Goal: Book appointment/travel/reservation

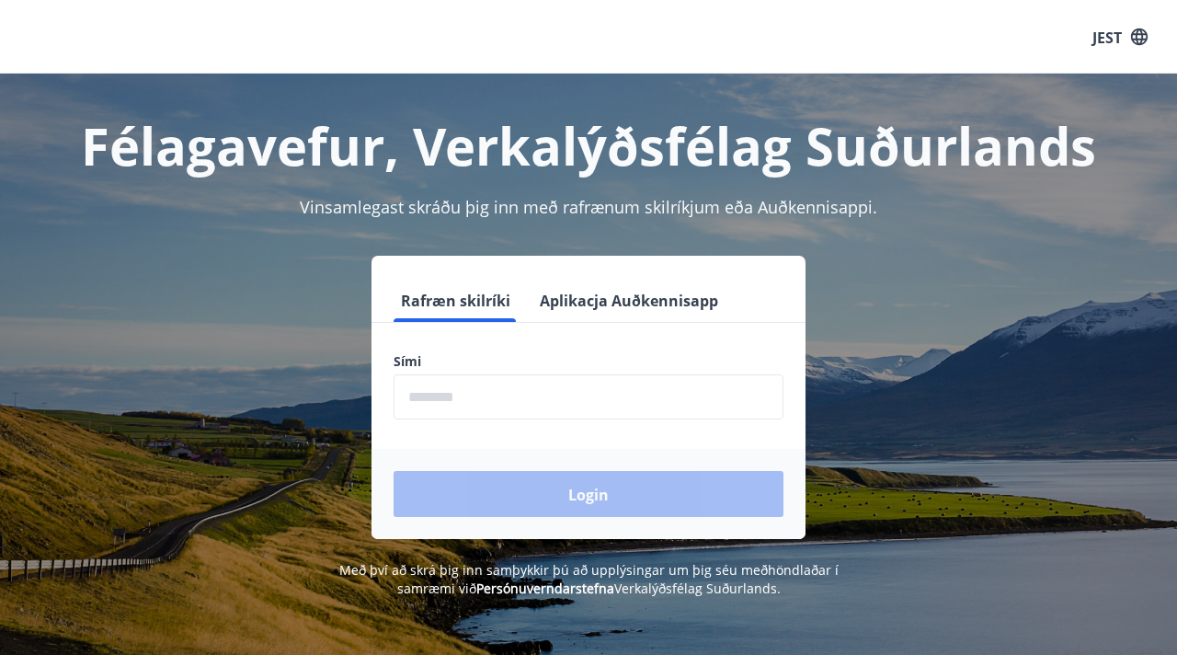
click at [517, 399] on input "phone" at bounding box center [589, 396] width 390 height 45
type input "********"
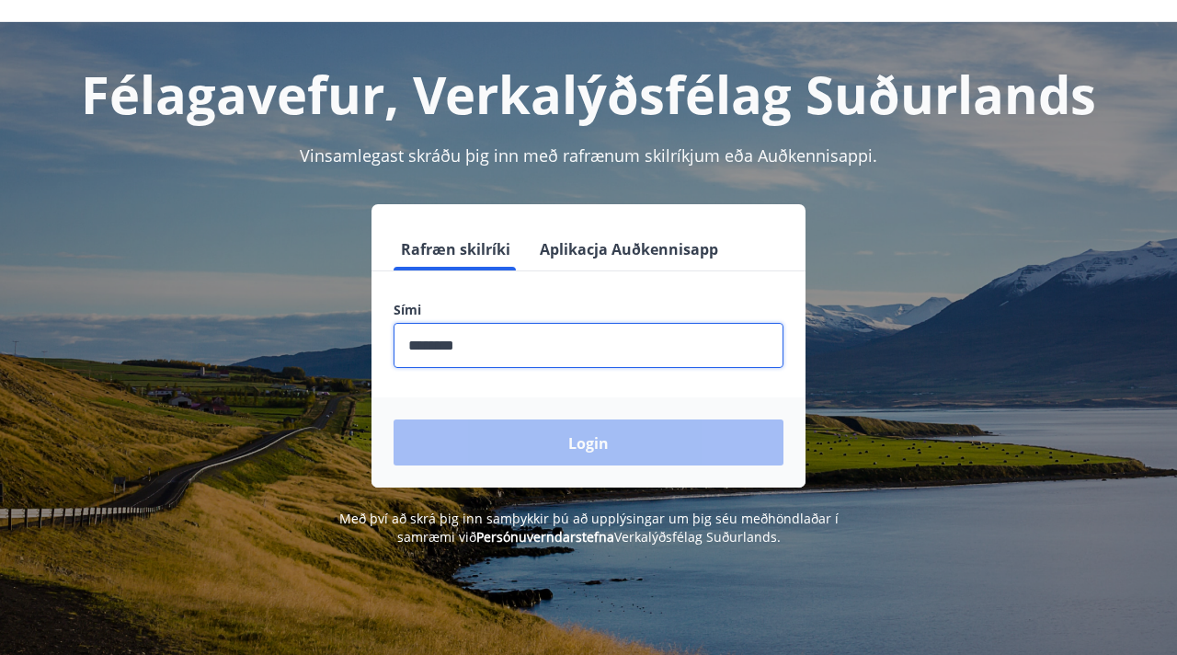
scroll to position [48, 0]
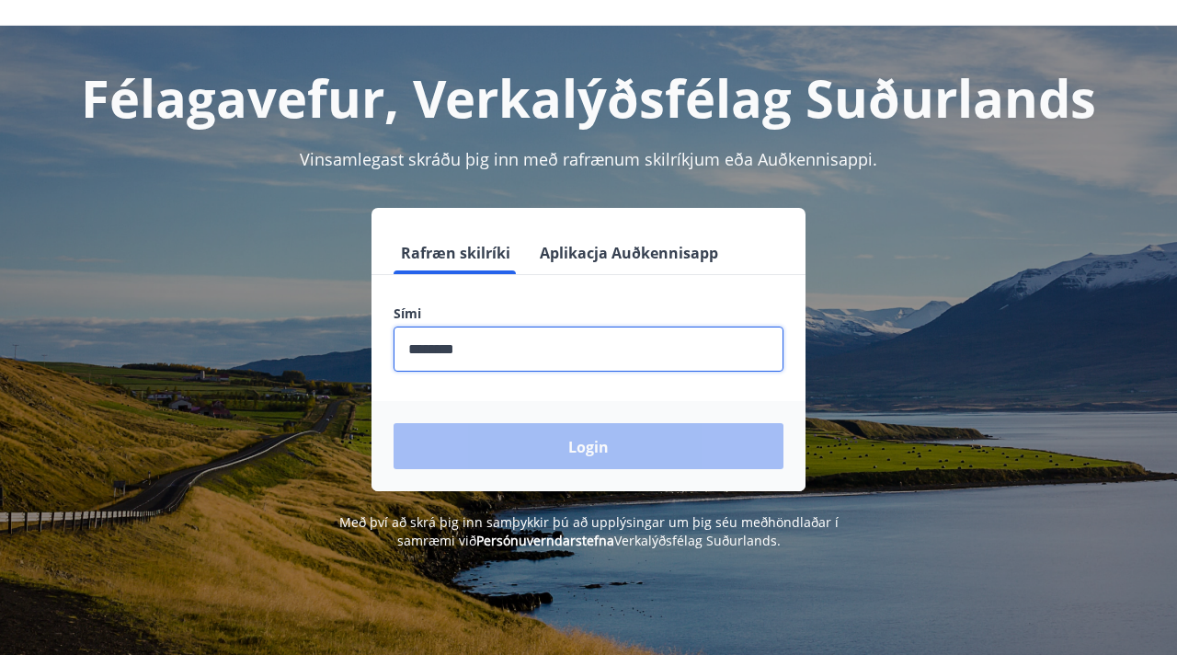
click at [621, 255] on font "Aplikacja Auðkennisapp" at bounding box center [629, 253] width 178 height 20
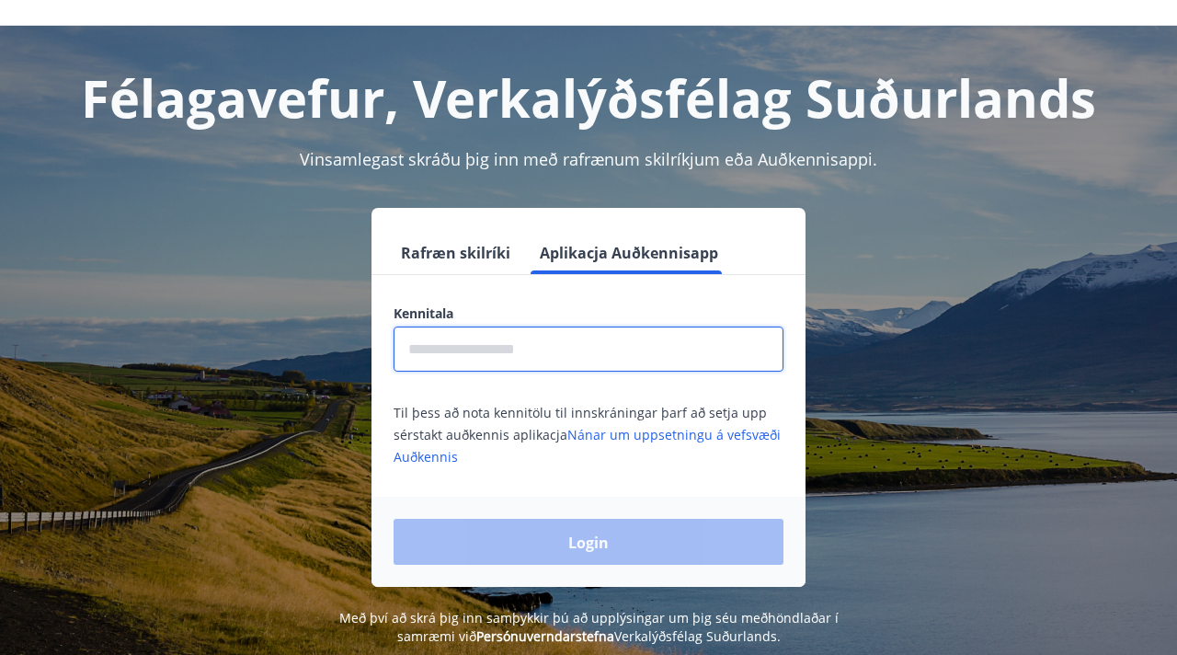
click at [473, 359] on input "text" at bounding box center [589, 348] width 390 height 45
type input "**********"
click at [589, 546] on div "Login" at bounding box center [588, 542] width 434 height 90
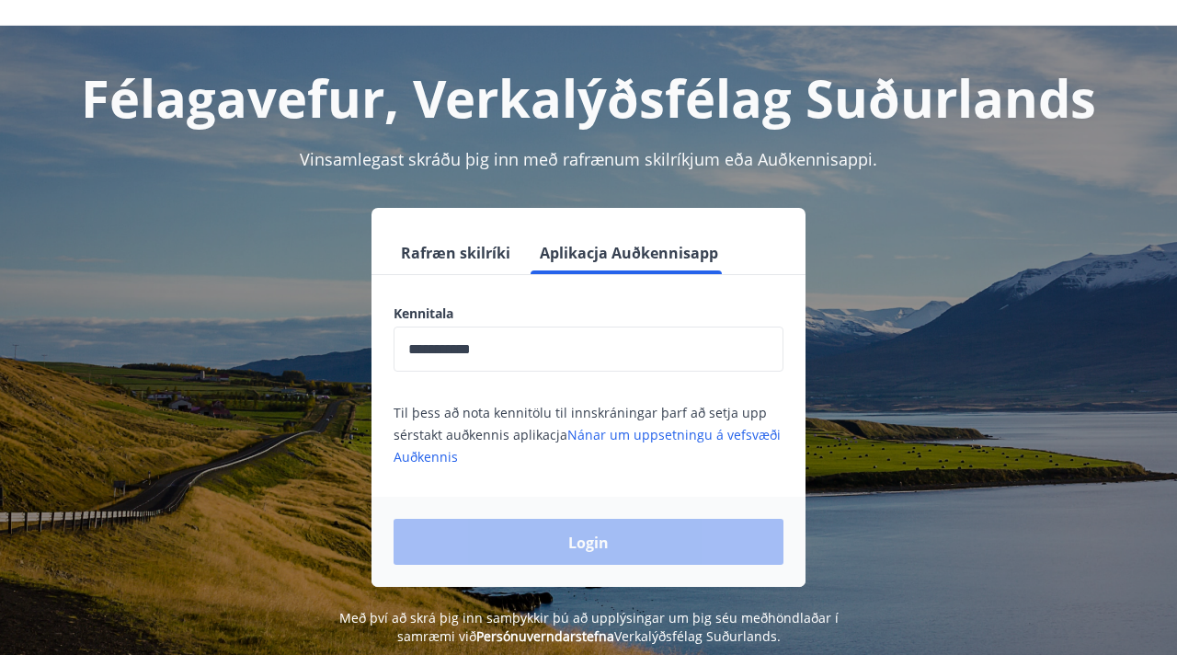
click at [523, 358] on input "**********" at bounding box center [589, 348] width 390 height 45
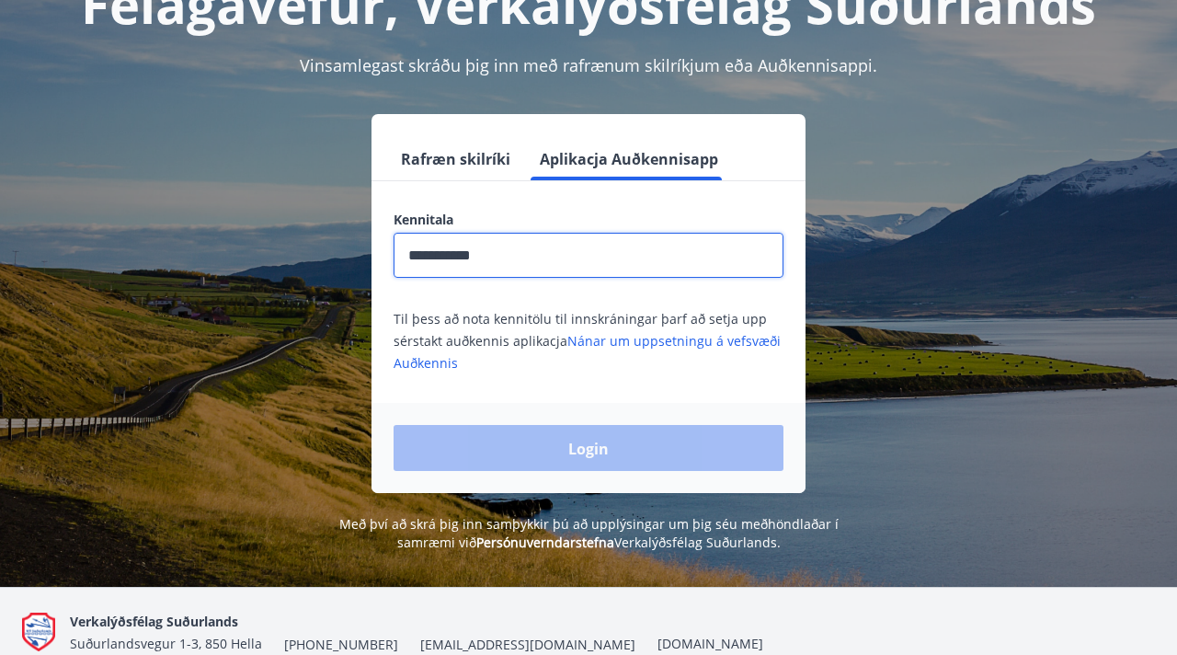
scroll to position [0, 0]
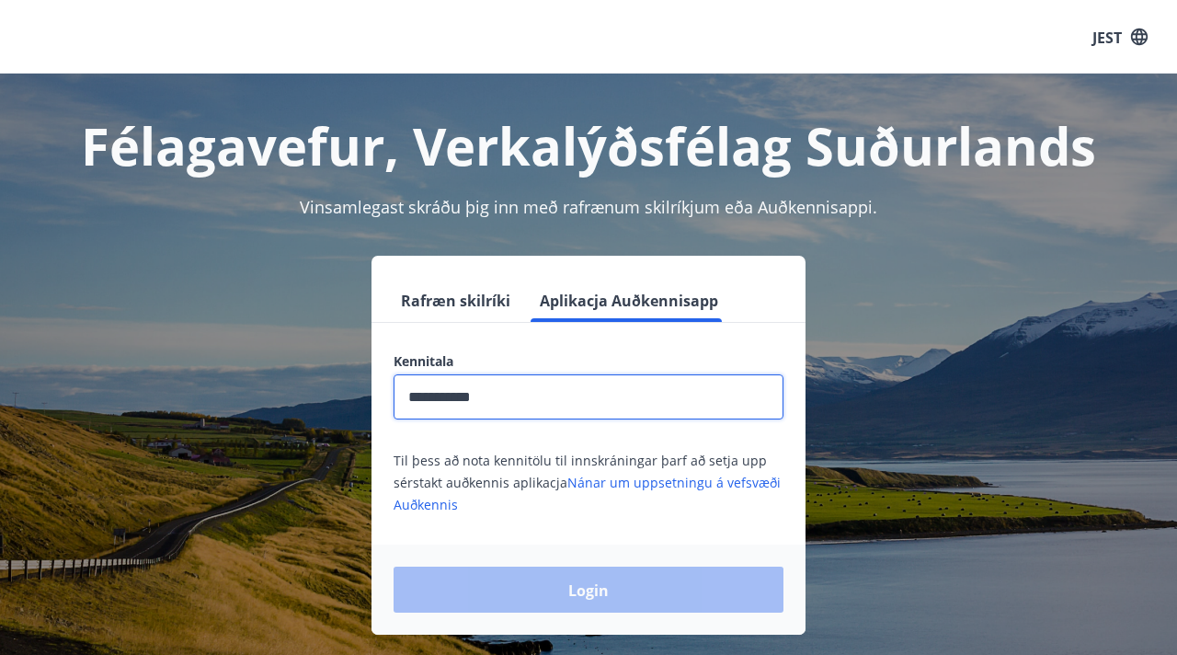
click at [482, 300] on font "Rafræn skilríki" at bounding box center [455, 301] width 109 height 20
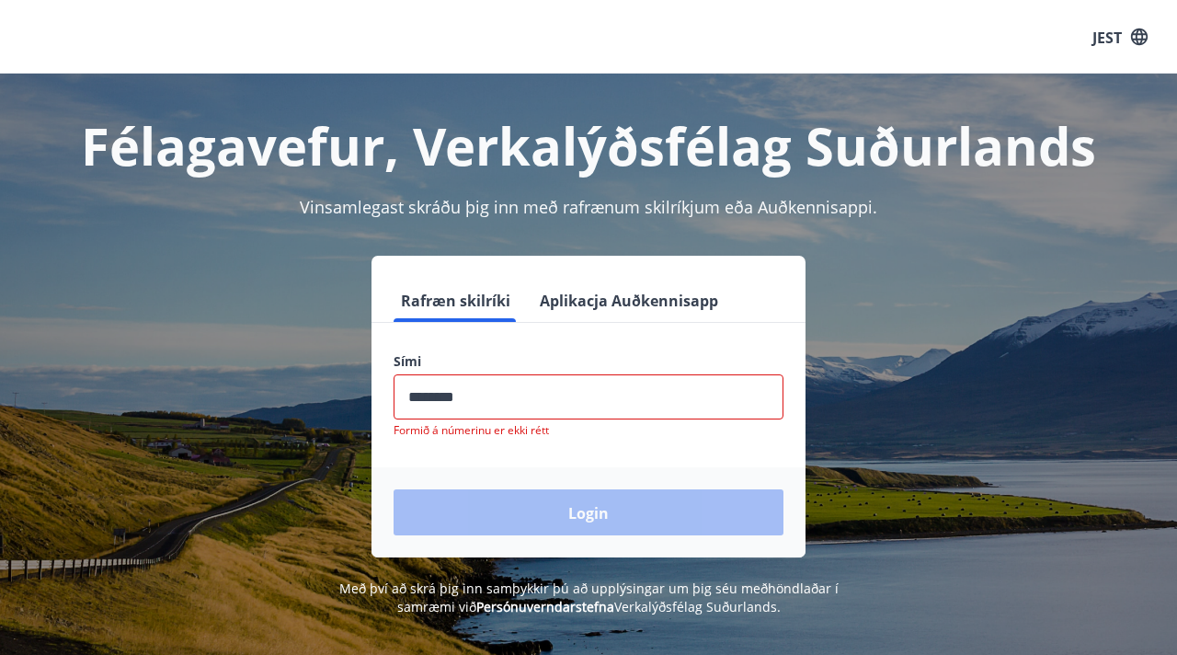
drag, startPoint x: 495, startPoint y: 402, endPoint x: 383, endPoint y: 375, distance: 115.3
click at [383, 375] on div "Sími ​ Formið á númerinu er ekki rétt" at bounding box center [588, 395] width 434 height 86
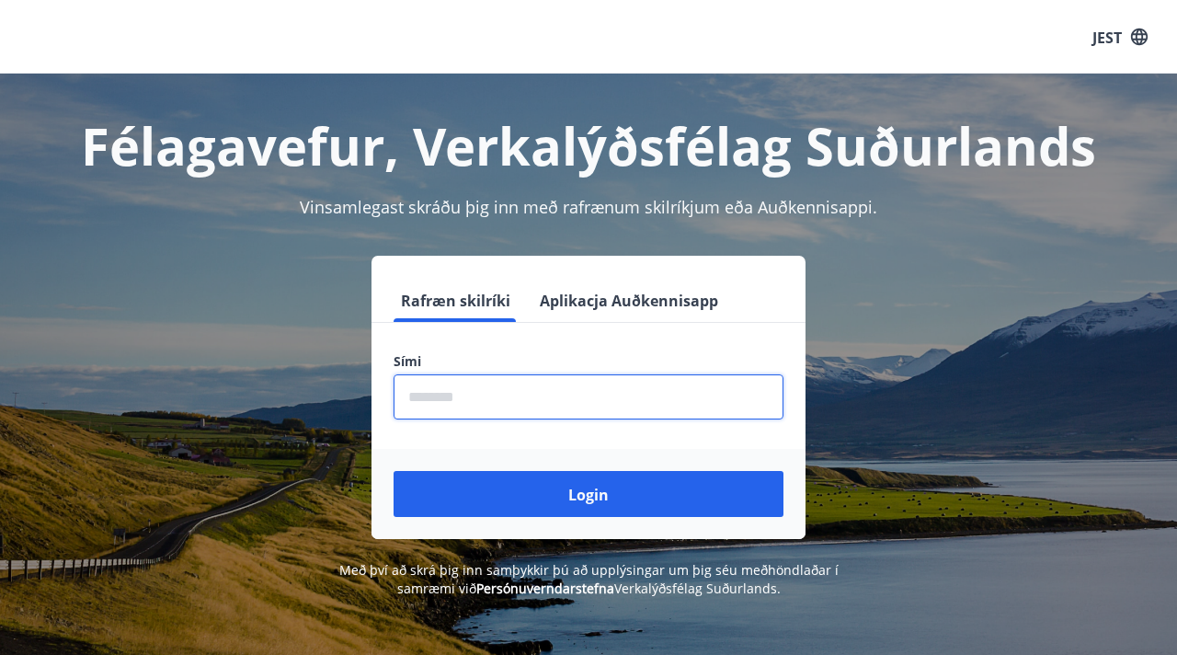
click at [587, 301] on font "Aplikacja Auðkennisapp" at bounding box center [629, 301] width 178 height 20
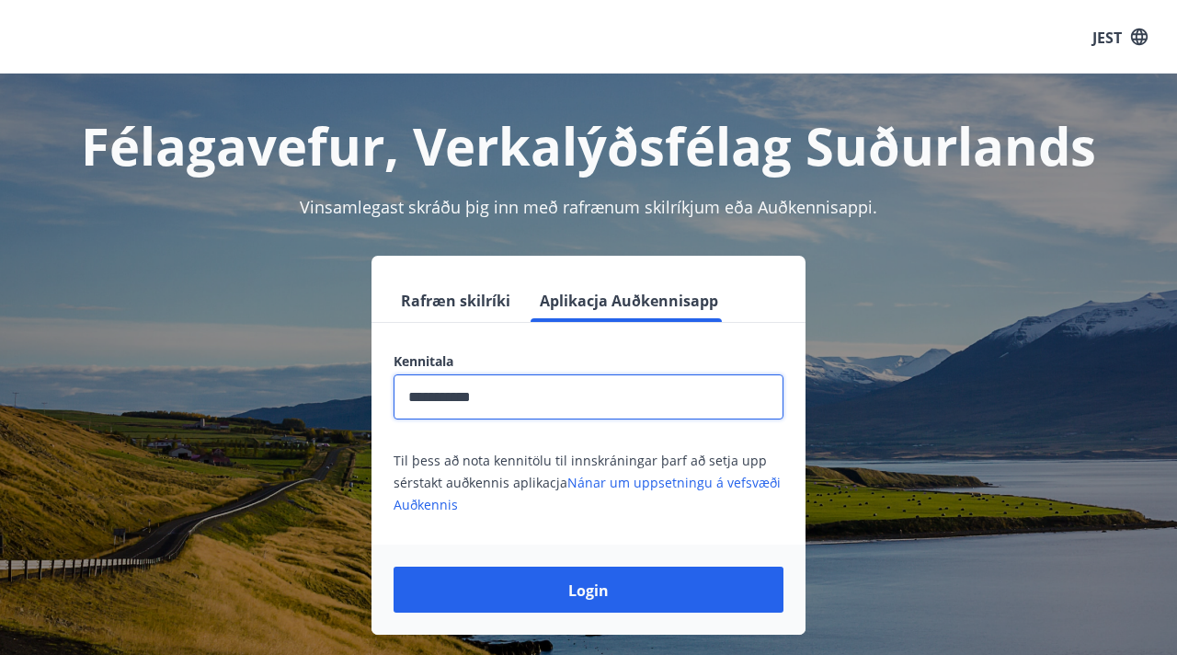
click at [552, 415] on input "**********" at bounding box center [589, 396] width 390 height 45
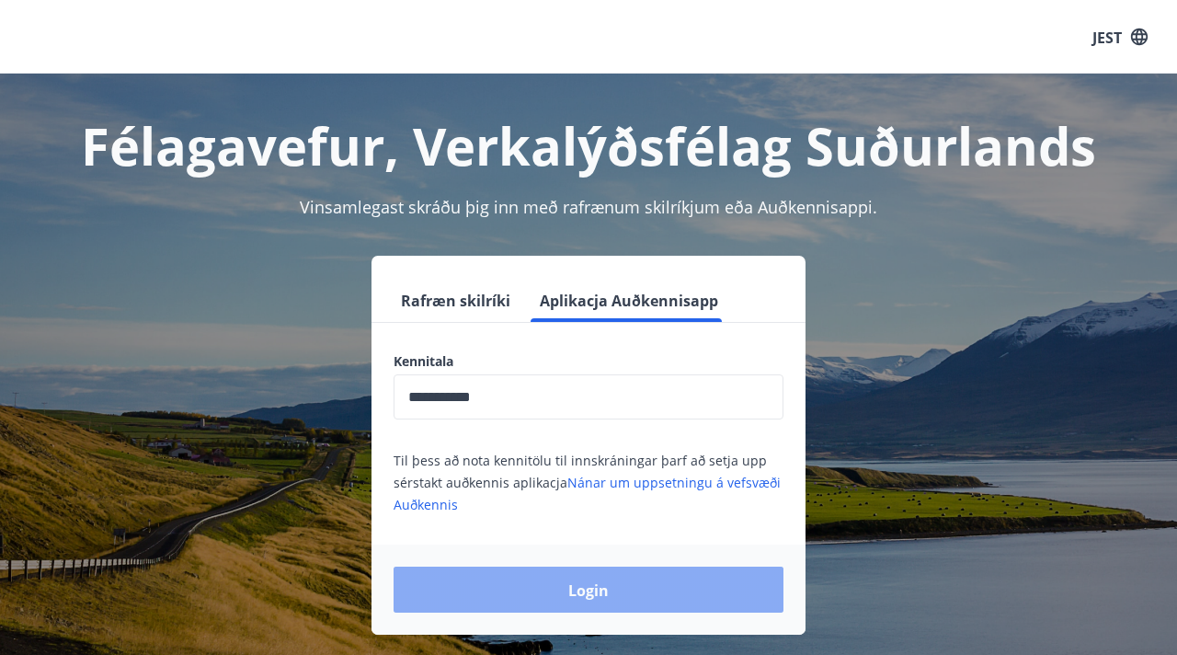
click at [576, 588] on font "Login" at bounding box center [588, 590] width 40 height 20
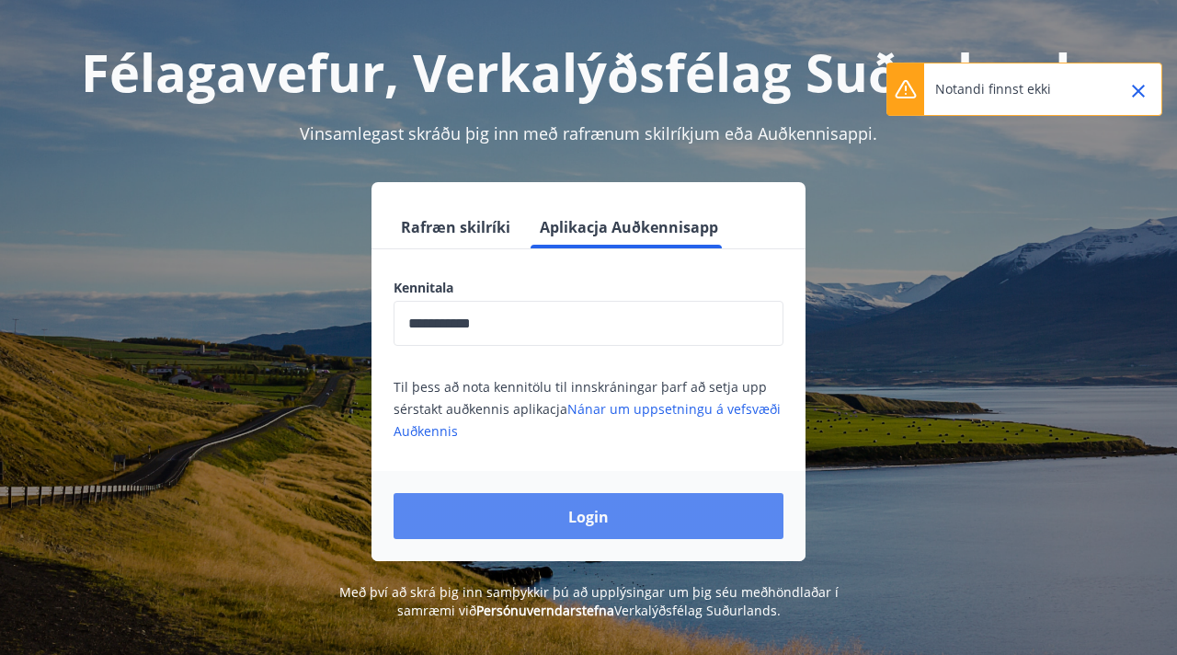
scroll to position [82, 0]
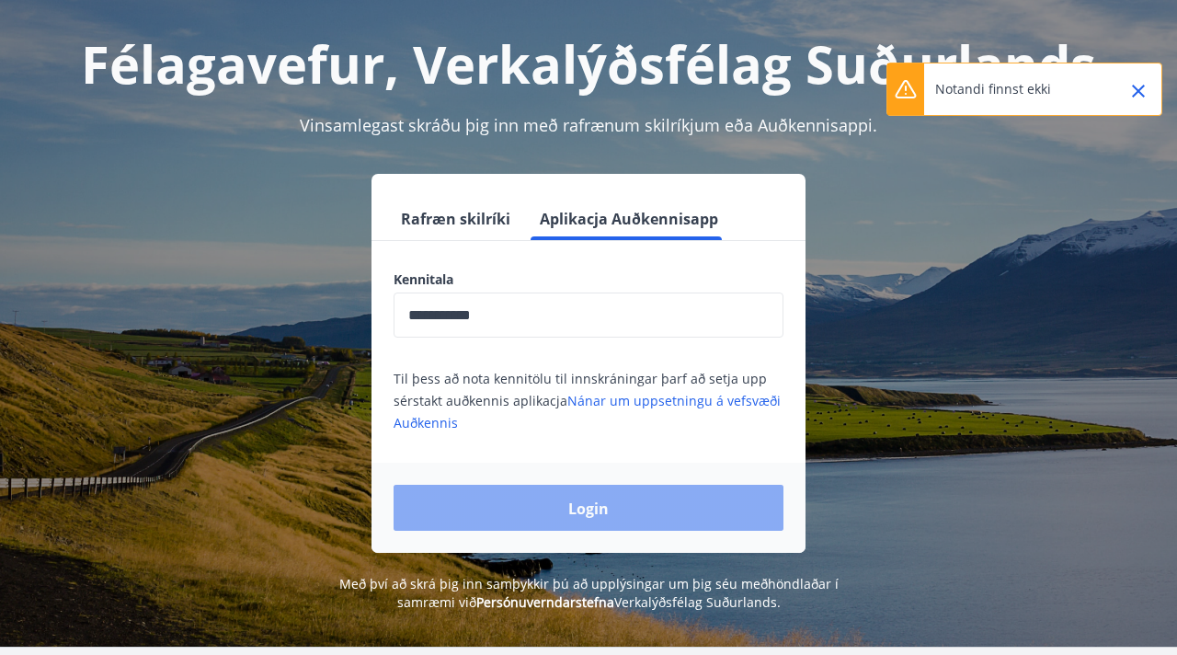
click at [554, 508] on button "Login" at bounding box center [589, 508] width 390 height 46
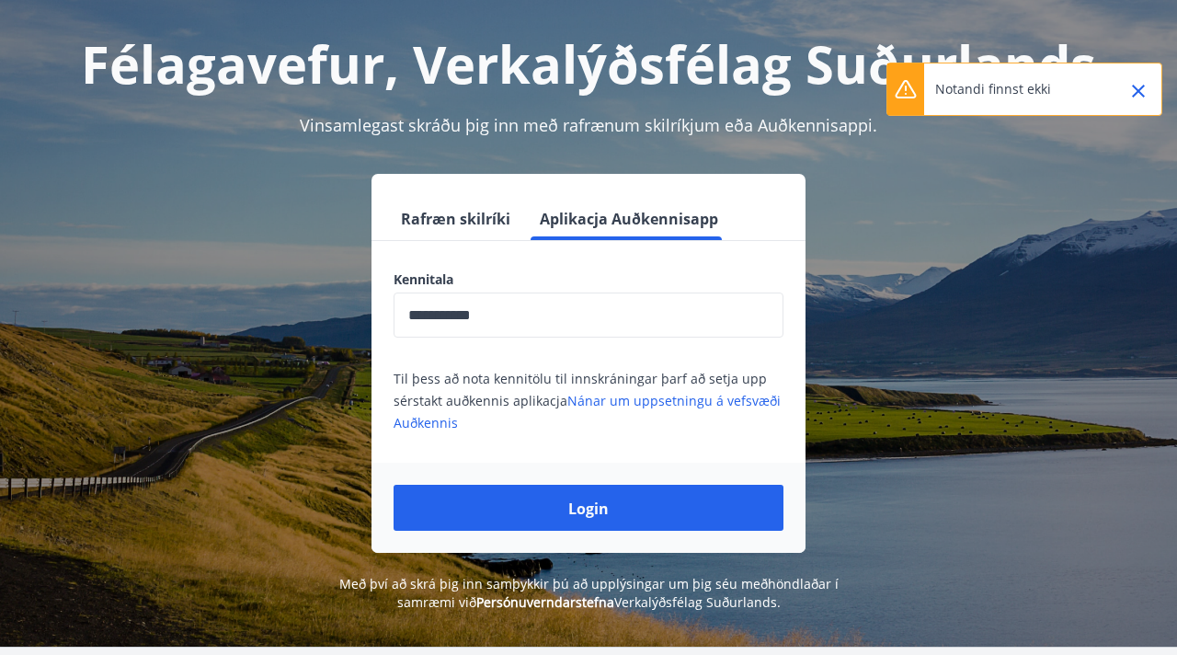
click at [1136, 87] on icon "Zamknąć" at bounding box center [1138, 91] width 13 height 13
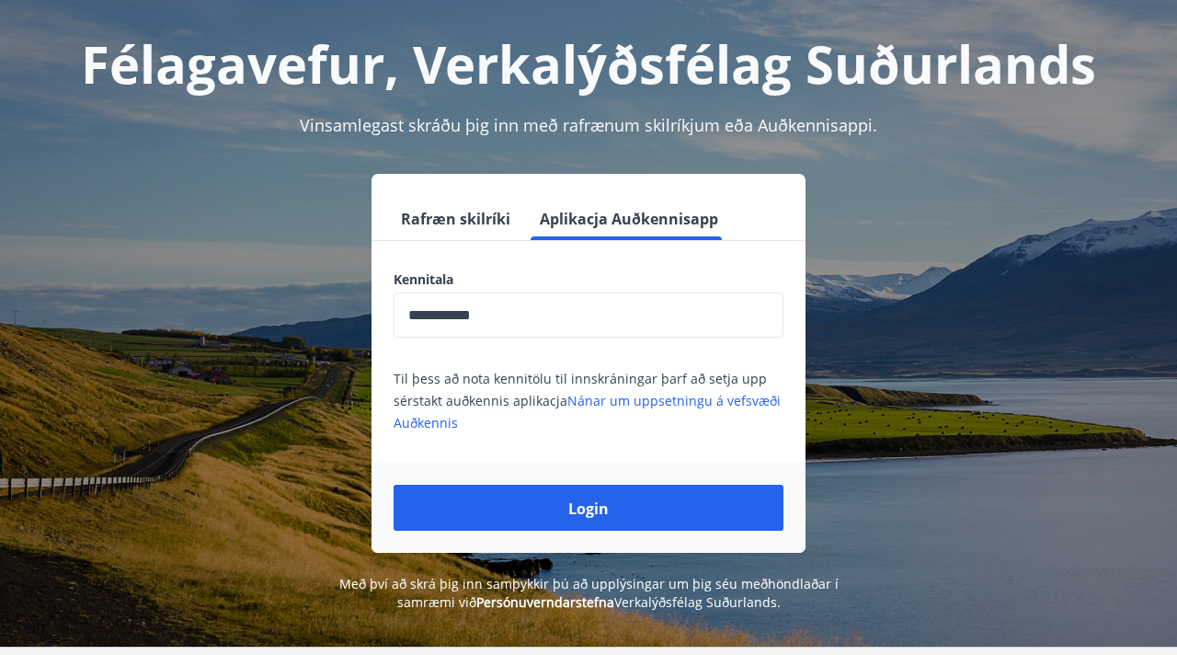
scroll to position [225, 0]
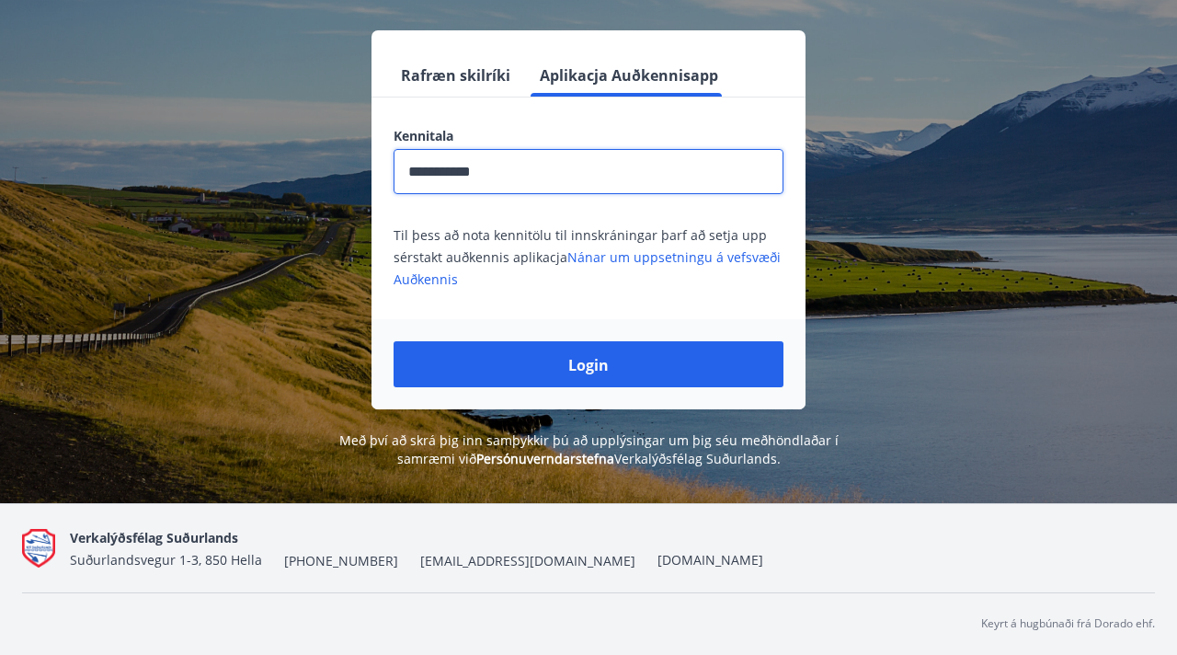
drag, startPoint x: 539, startPoint y: 178, endPoint x: 298, endPoint y: 116, distance: 248.9
click at [297, 124] on div "**********" at bounding box center [588, 219] width 1133 height 379
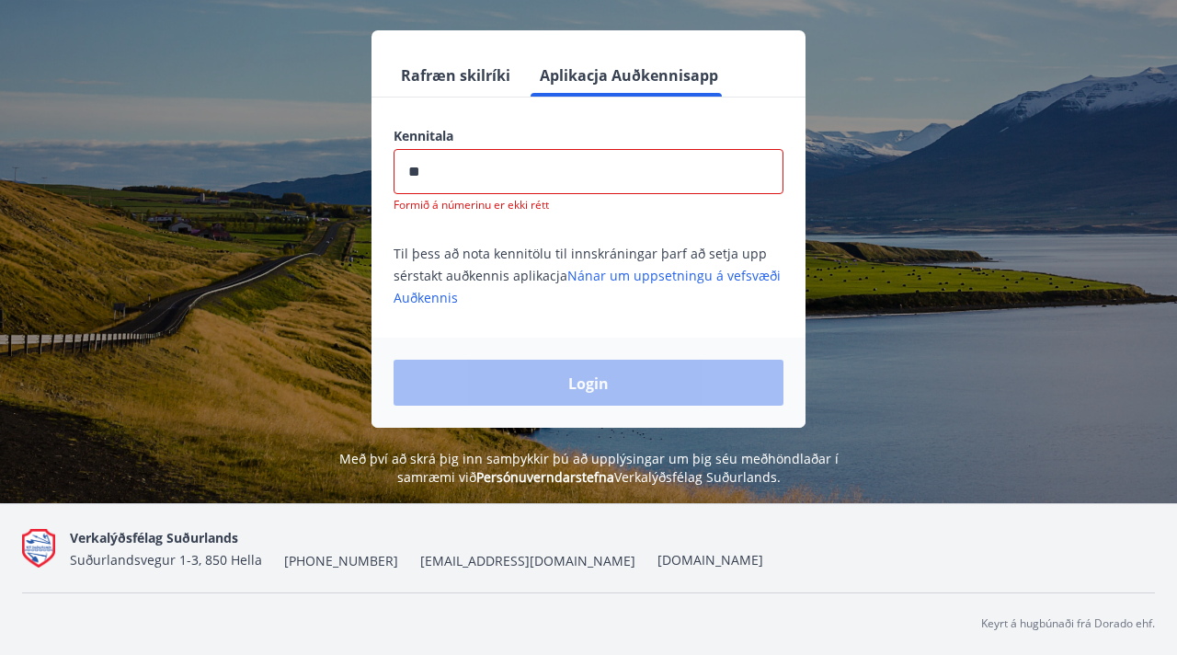
type input "*"
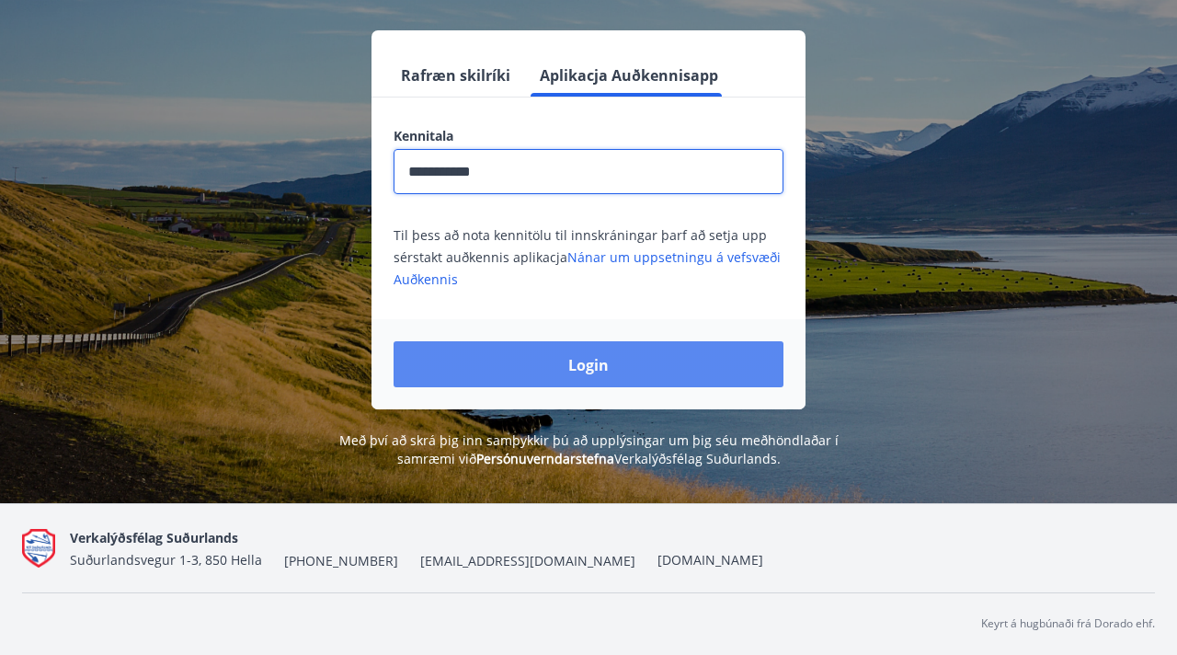
type input "**********"
click at [559, 361] on button "Login" at bounding box center [589, 364] width 390 height 46
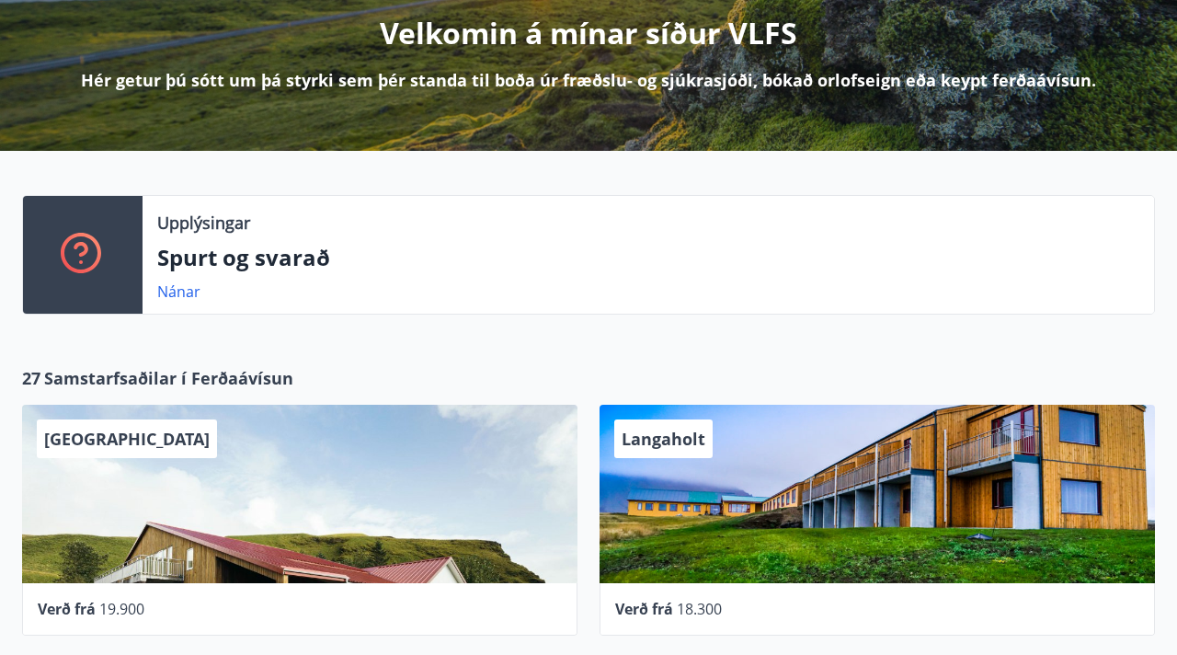
scroll to position [236, 0]
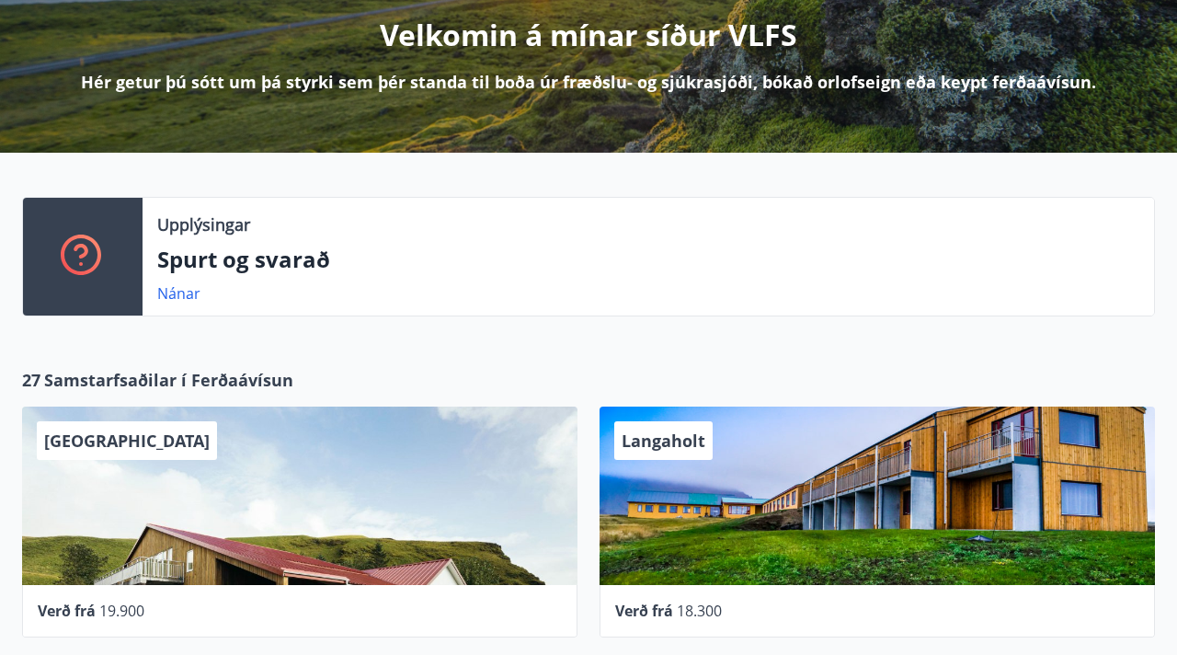
click at [958, 166] on div "Upplýsingar Spurt og svarað Nánar" at bounding box center [588, 251] width 1177 height 197
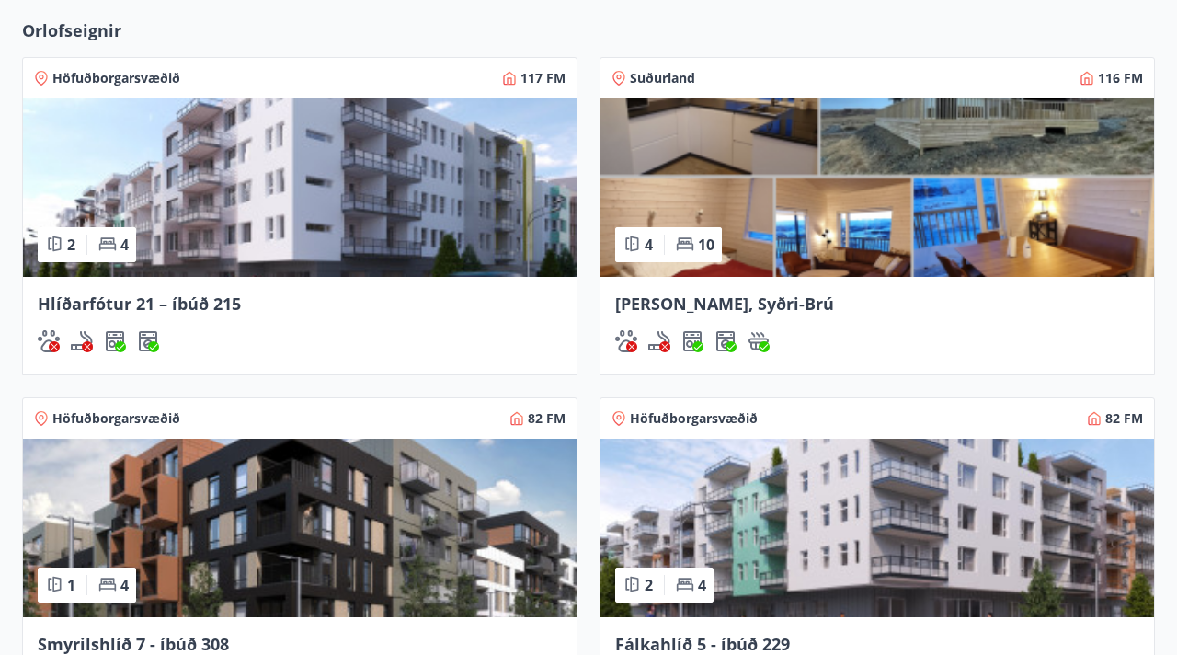
scroll to position [1184, 0]
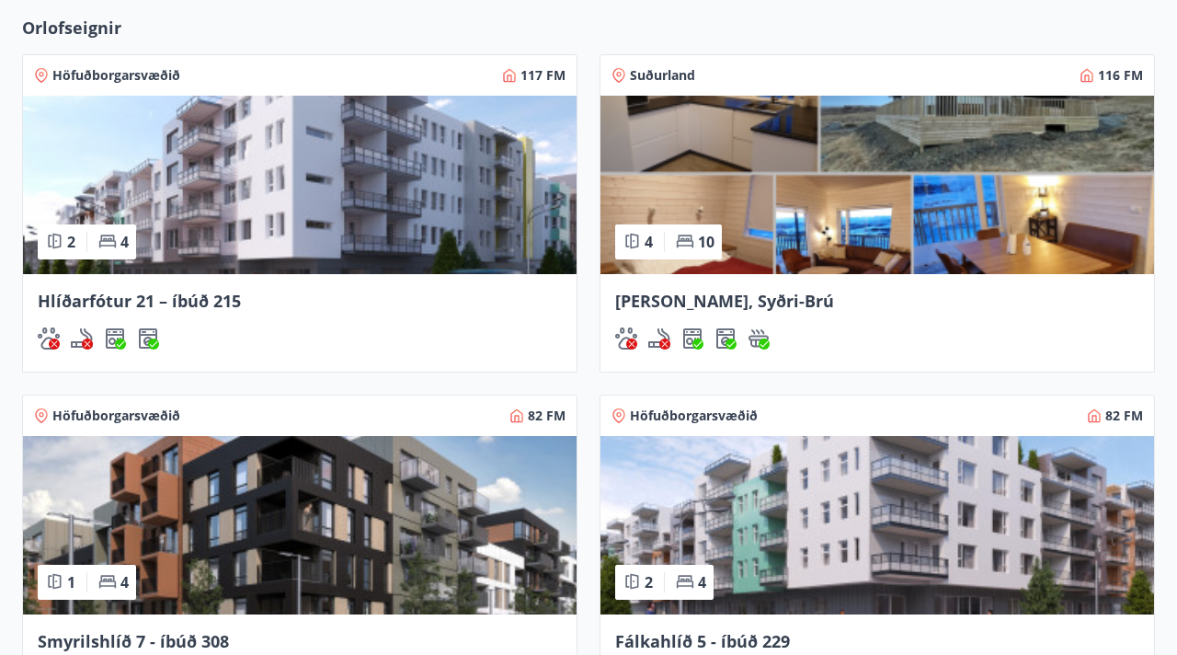
click at [714, 143] on img at bounding box center [877, 185] width 554 height 178
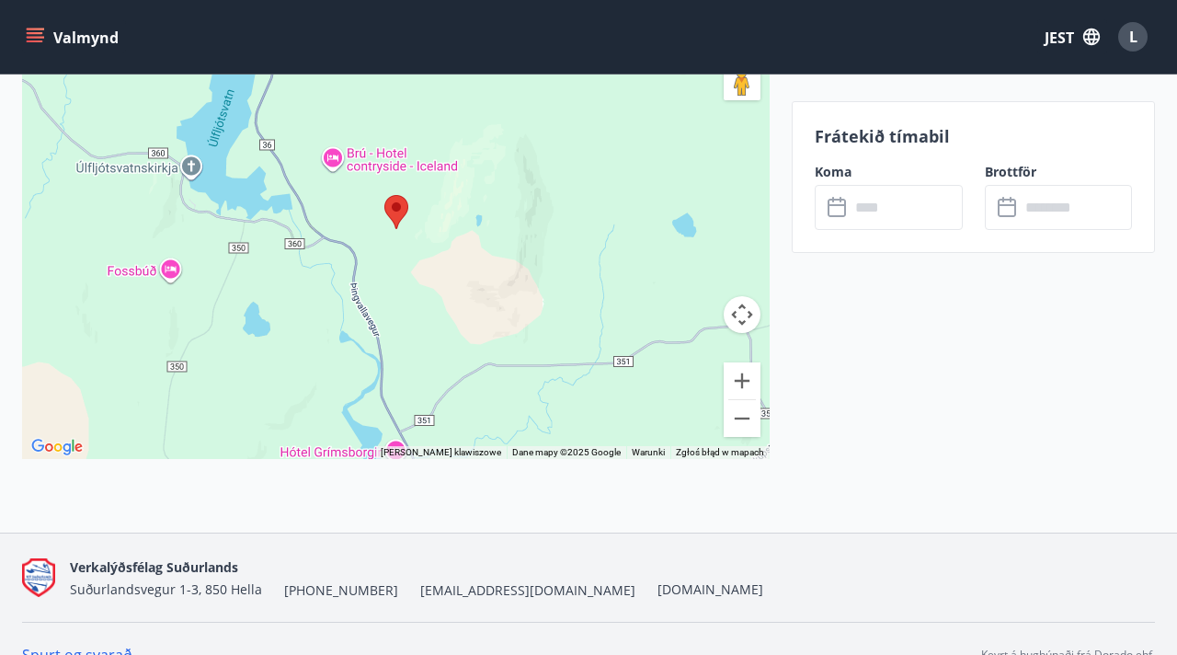
scroll to position [2880, 0]
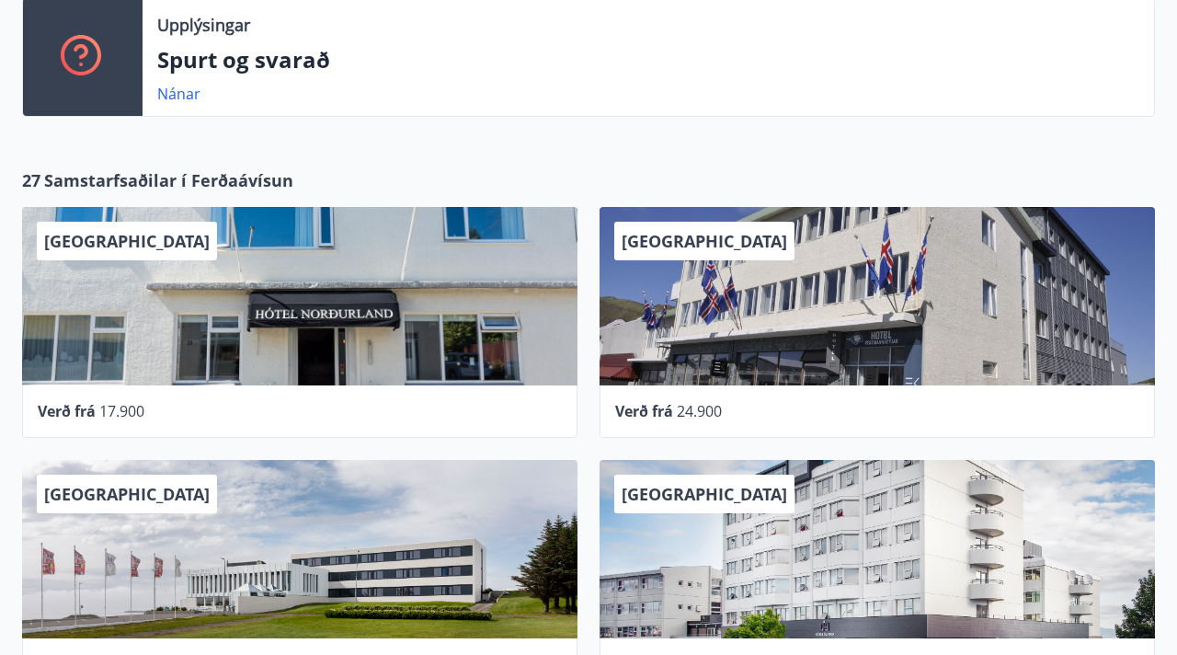
scroll to position [451, 0]
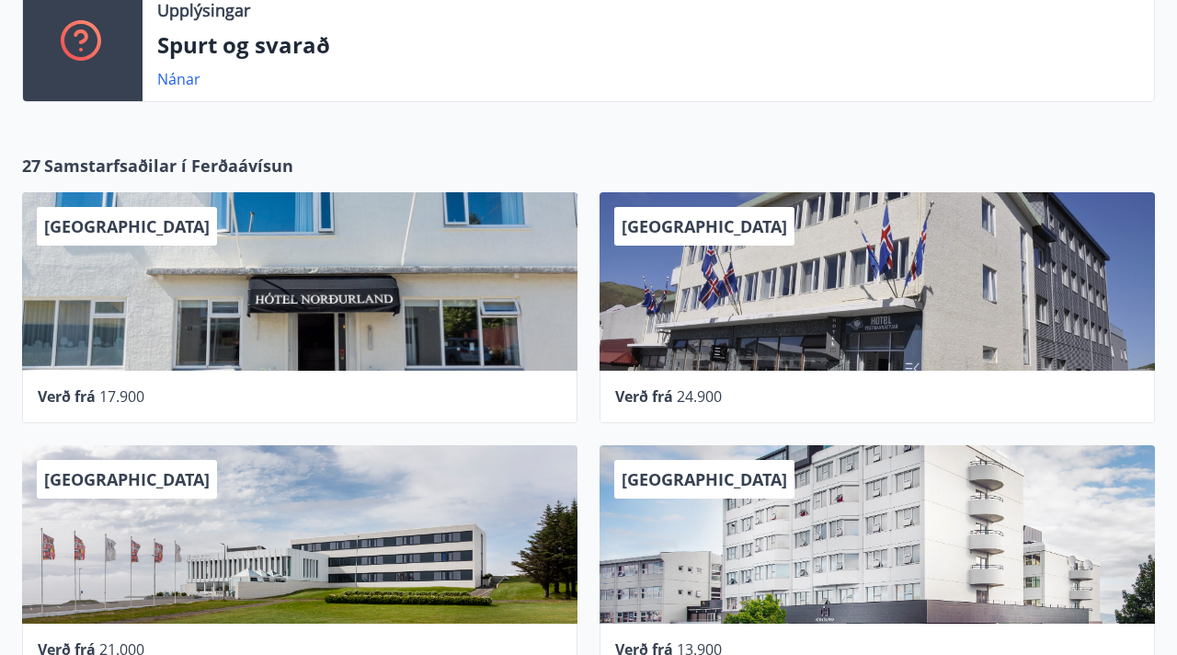
click at [207, 33] on font "Spurt og svarað" at bounding box center [243, 44] width 173 height 30
click at [182, 82] on font "Nánar" at bounding box center [178, 79] width 43 height 20
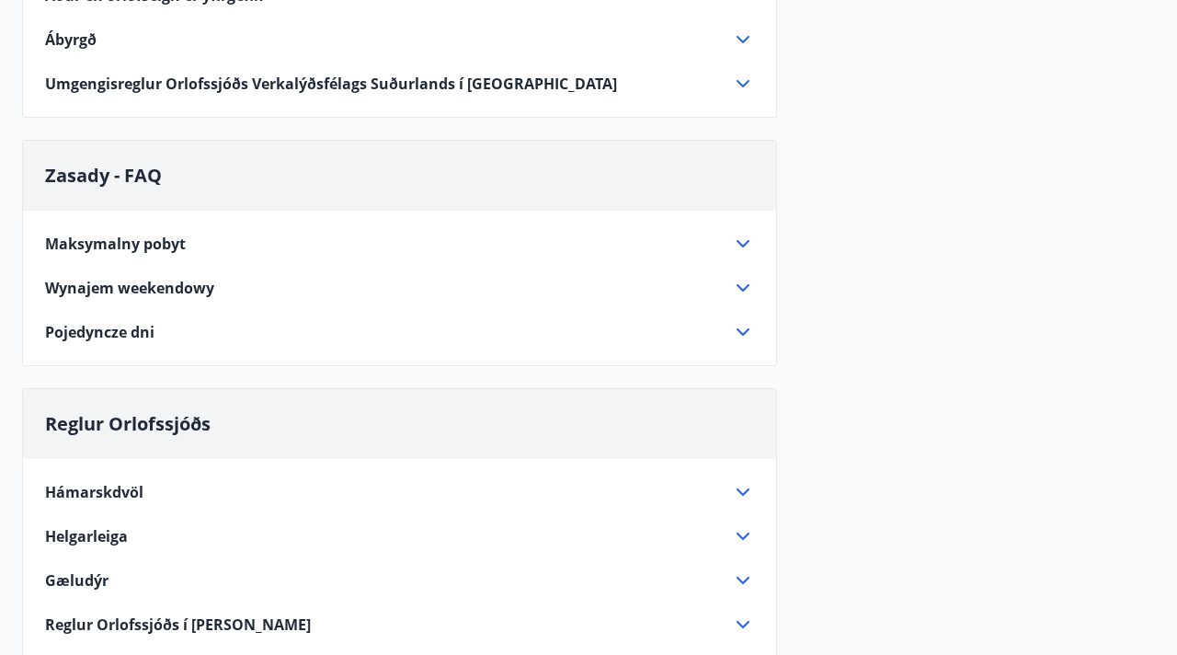
scroll to position [769, 0]
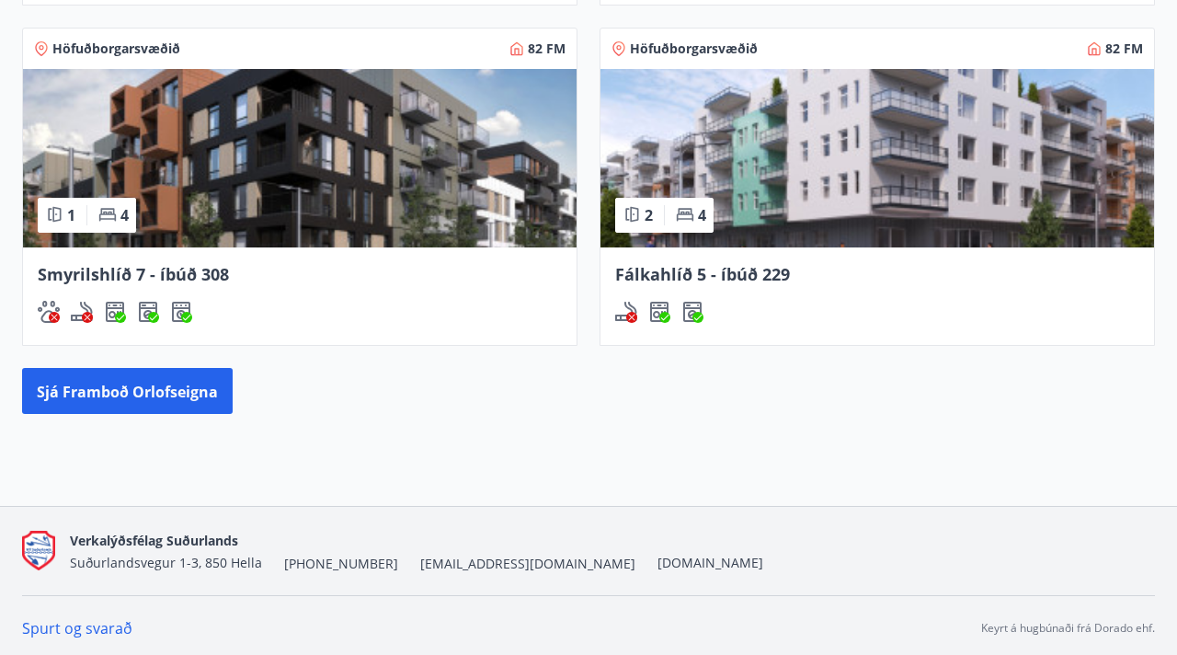
scroll to position [1556, 0]
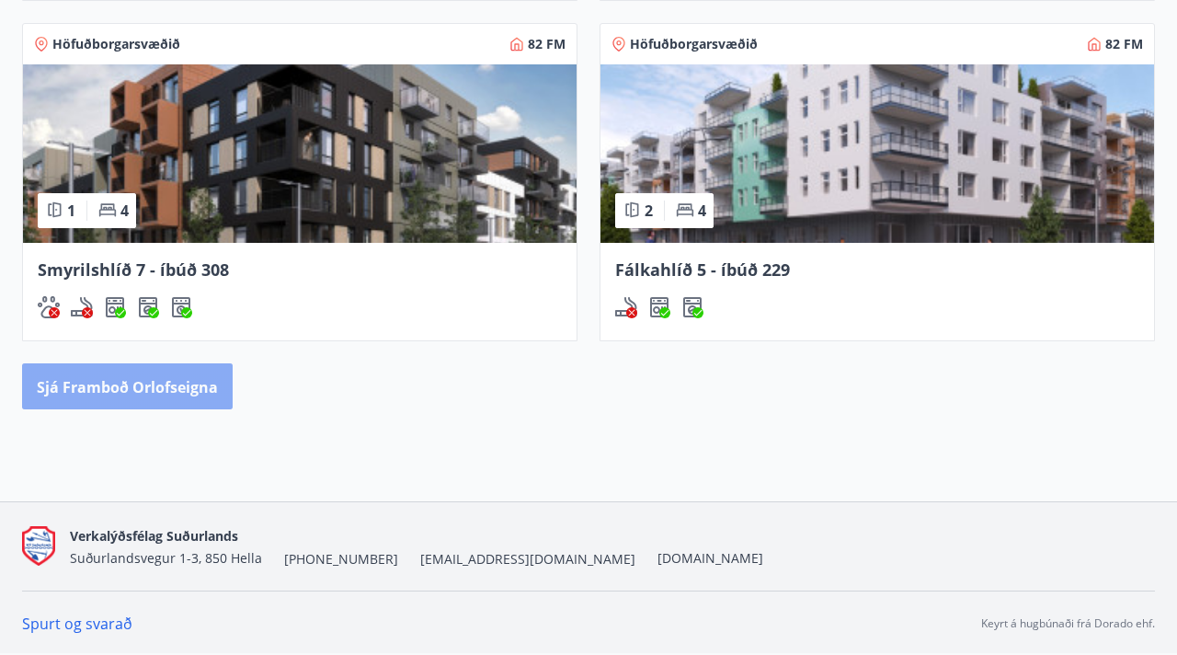
click at [188, 385] on font "Sjá framboð orlofseigna" at bounding box center [127, 387] width 181 height 20
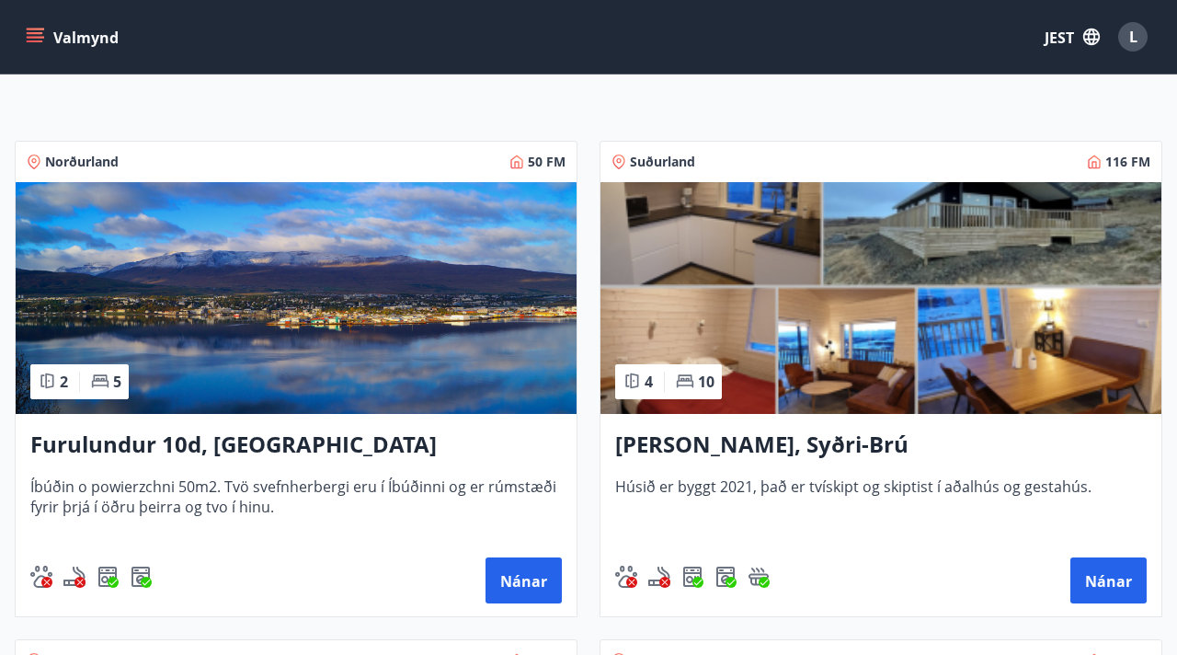
scroll to position [269, 0]
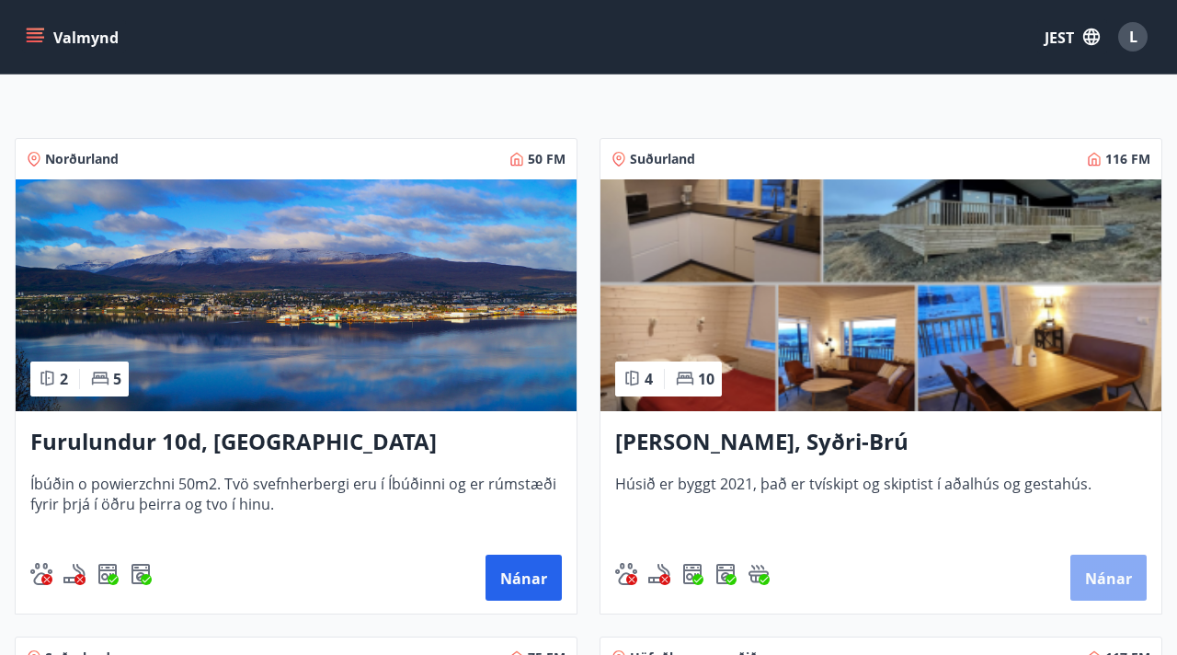
click at [1121, 582] on font "Nánar" at bounding box center [1108, 578] width 47 height 20
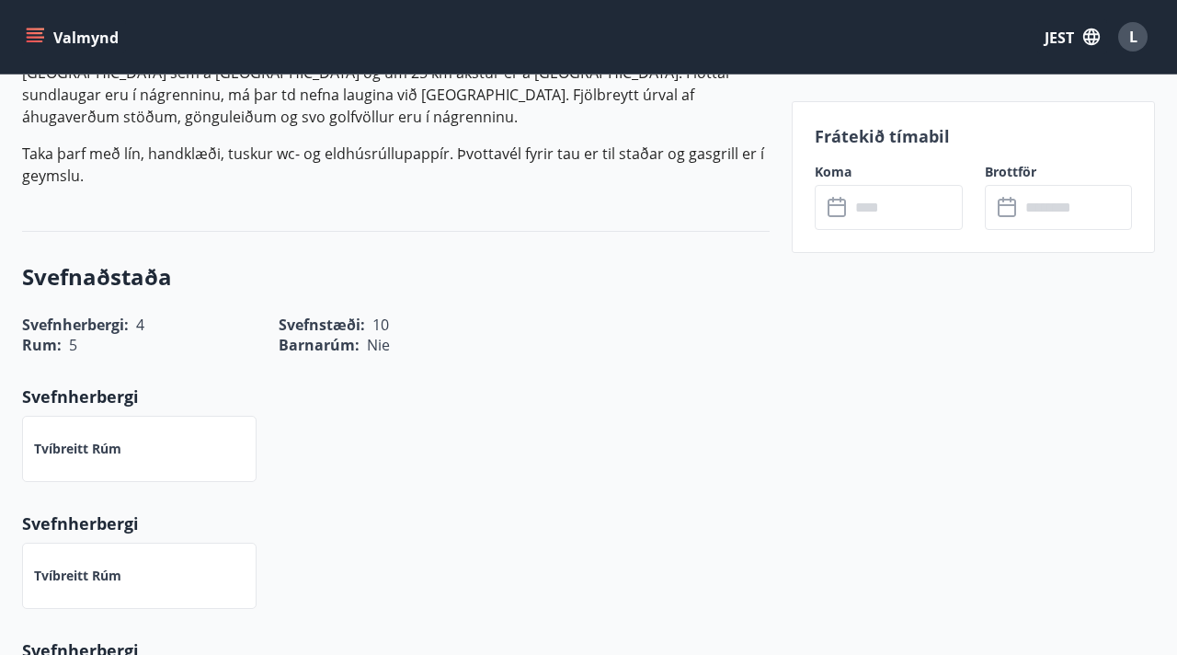
scroll to position [817, 0]
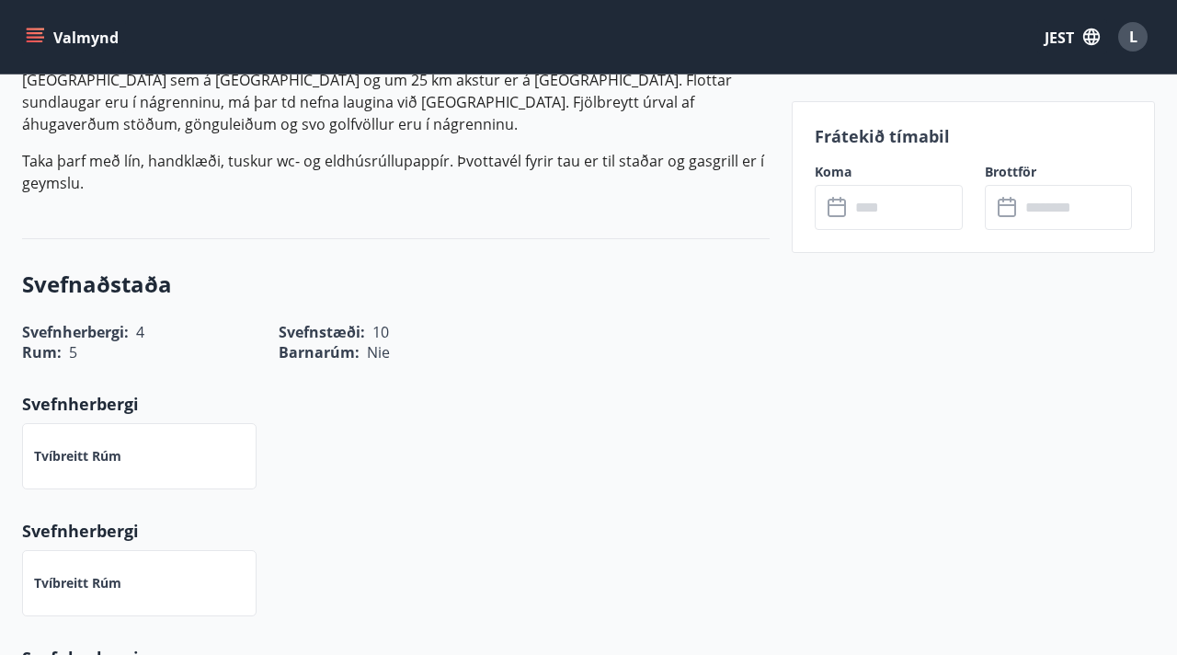
click at [889, 220] on input "text" at bounding box center [906, 207] width 112 height 45
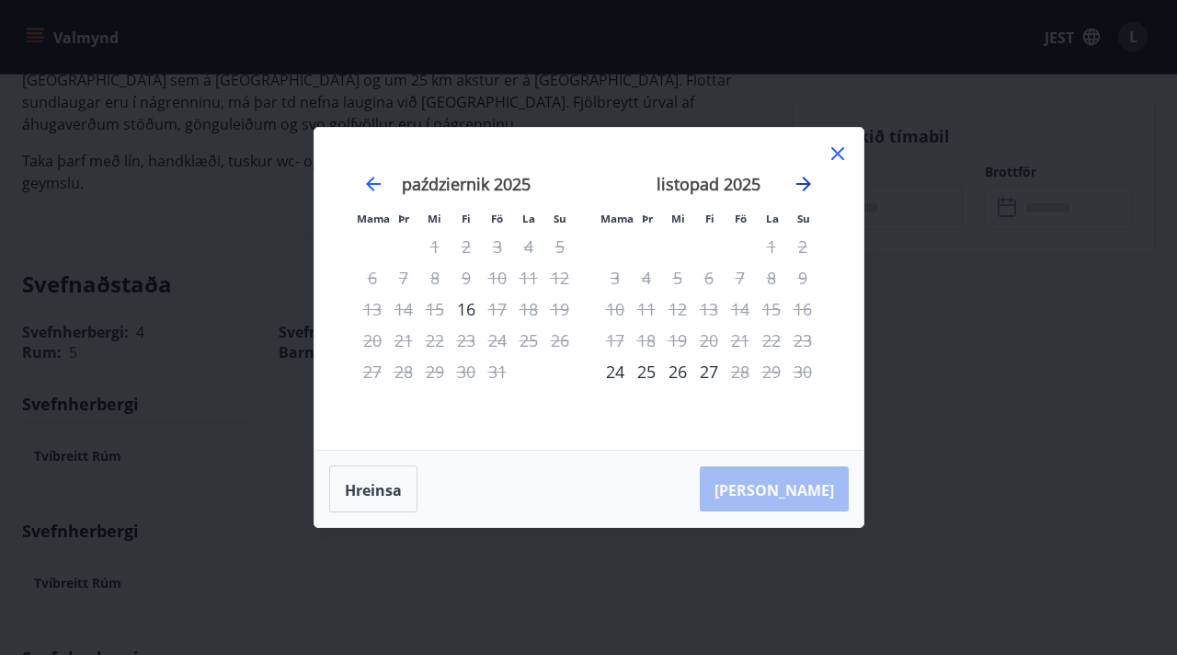
click at [805, 177] on icon "Przejdź dalej, aby przejść do następnego miesiąca." at bounding box center [804, 184] width 22 height 22
click at [805, 178] on icon "Przejdź dalej, aby przejść do następnego miesiąca." at bounding box center [804, 184] width 22 height 22
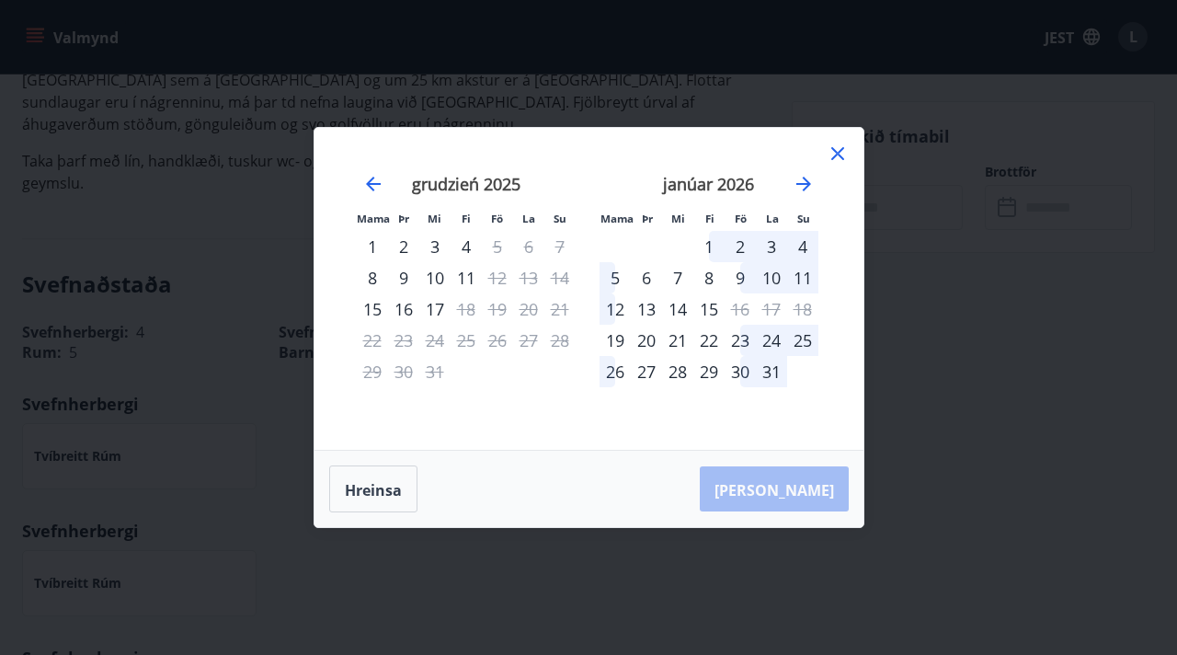
click at [839, 149] on icon at bounding box center [838, 154] width 22 height 22
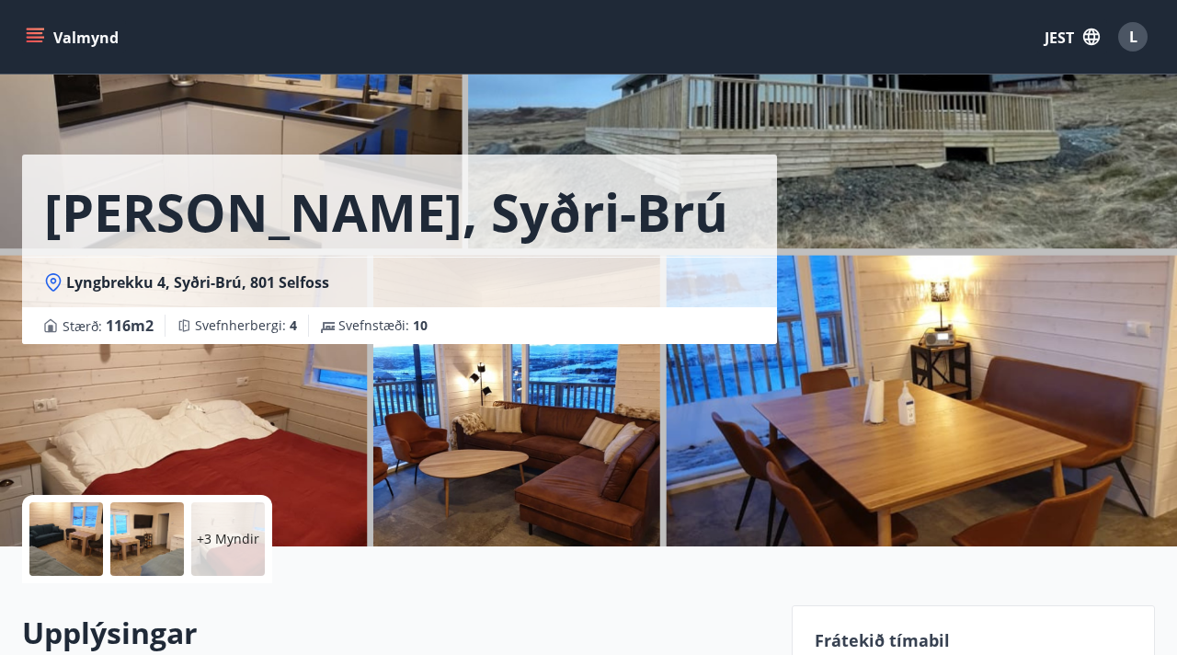
scroll to position [0, 0]
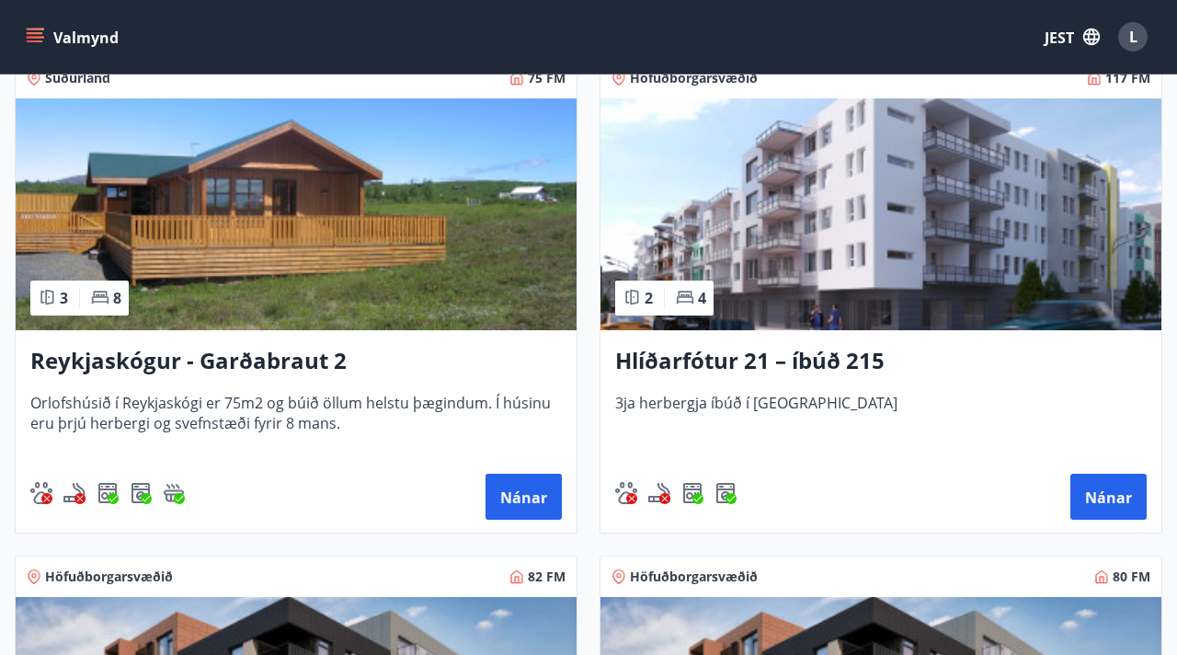
scroll to position [862, 0]
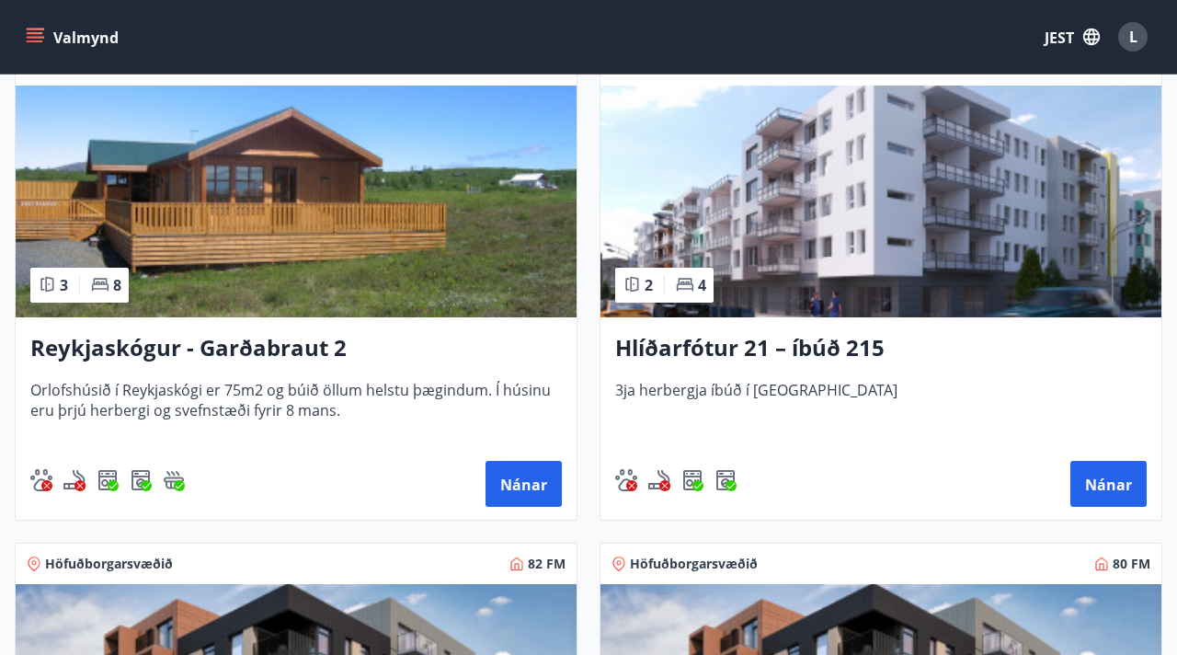
click at [731, 277] on img at bounding box center [880, 202] width 561 height 232
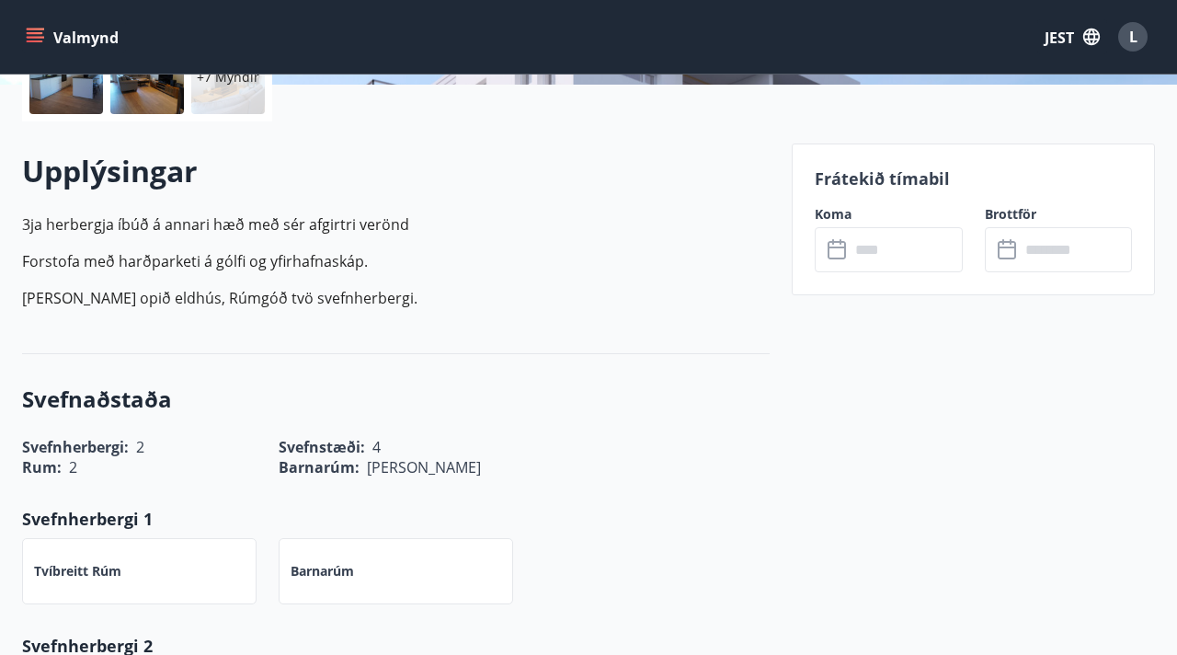
scroll to position [471, 0]
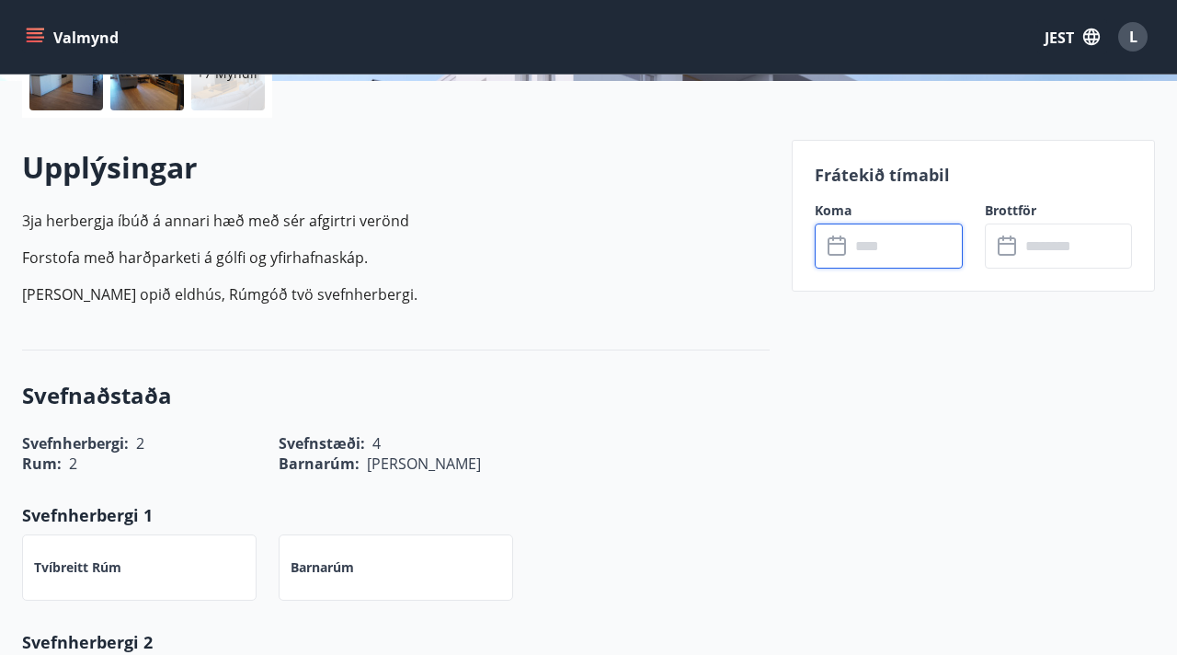
click at [870, 245] on input "text" at bounding box center [906, 245] width 112 height 45
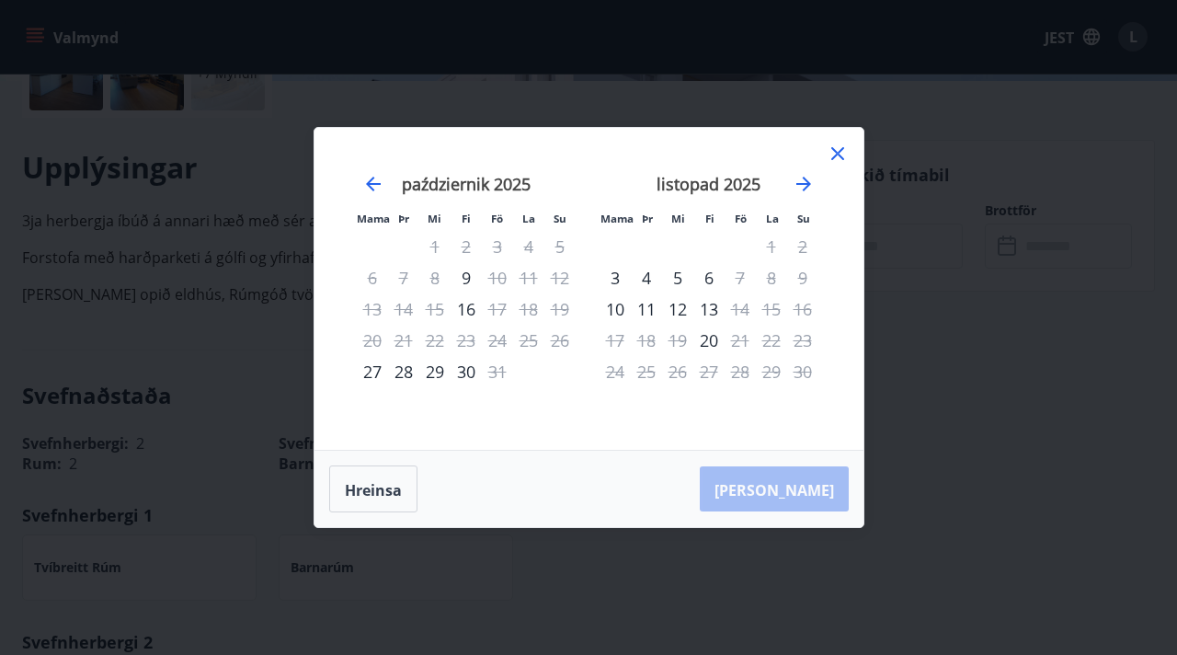
click at [839, 144] on icon at bounding box center [838, 154] width 22 height 22
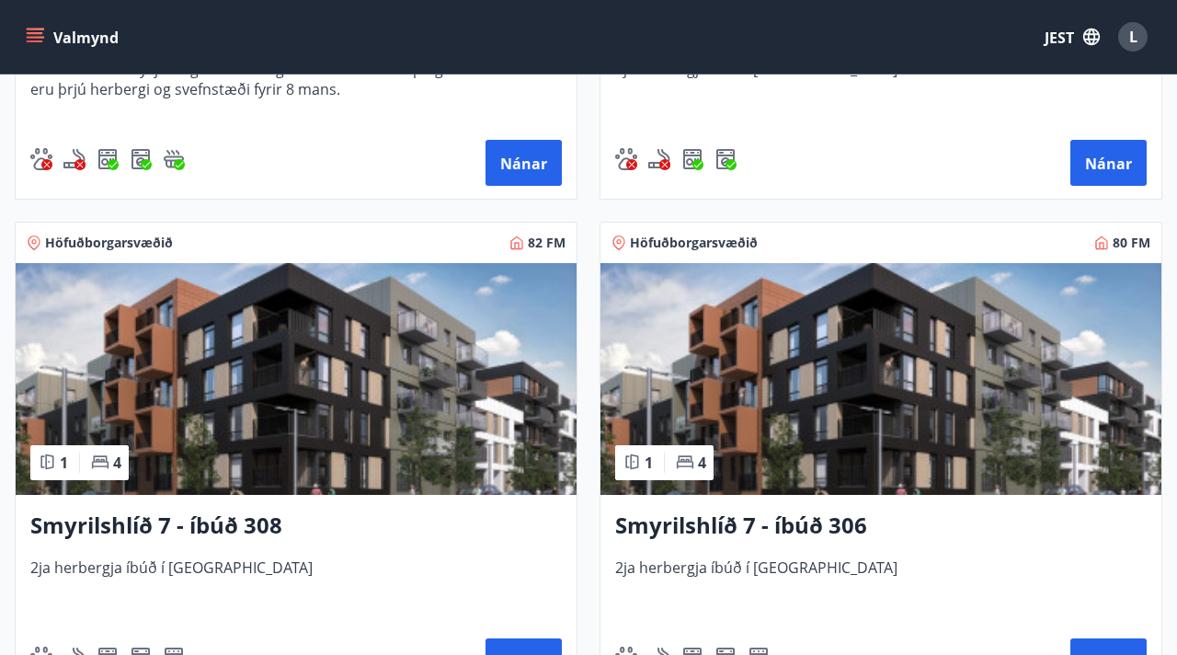
click at [338, 346] on img at bounding box center [296, 379] width 561 height 232
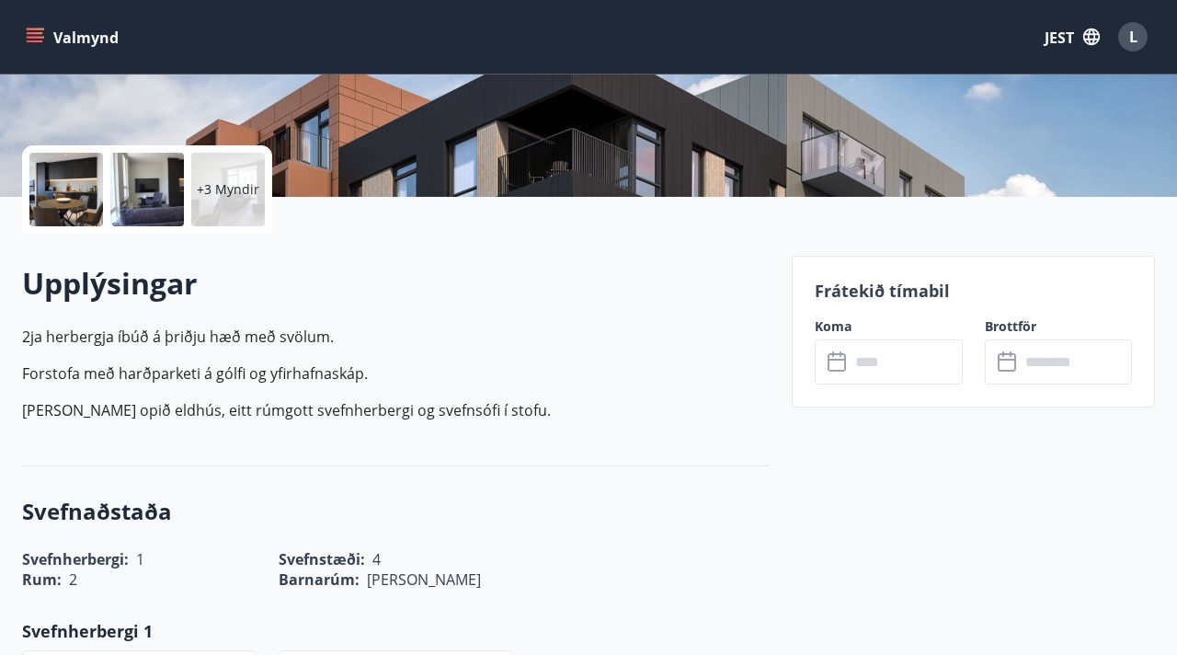
scroll to position [361, 0]
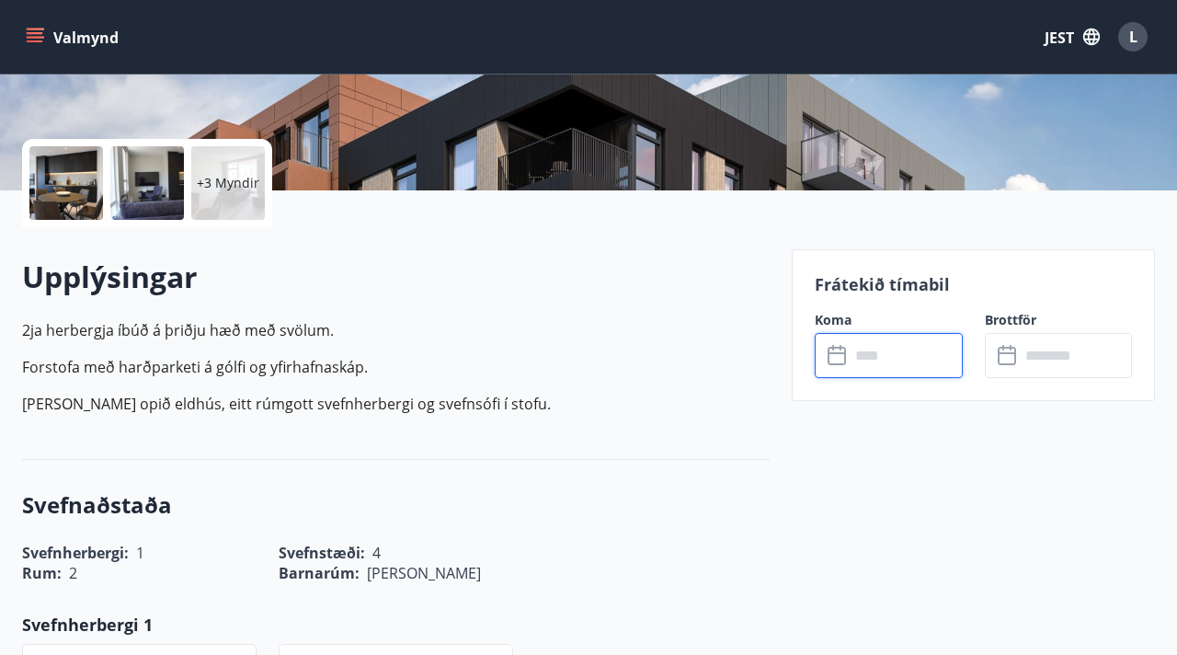
click at [877, 365] on input "text" at bounding box center [906, 355] width 112 height 45
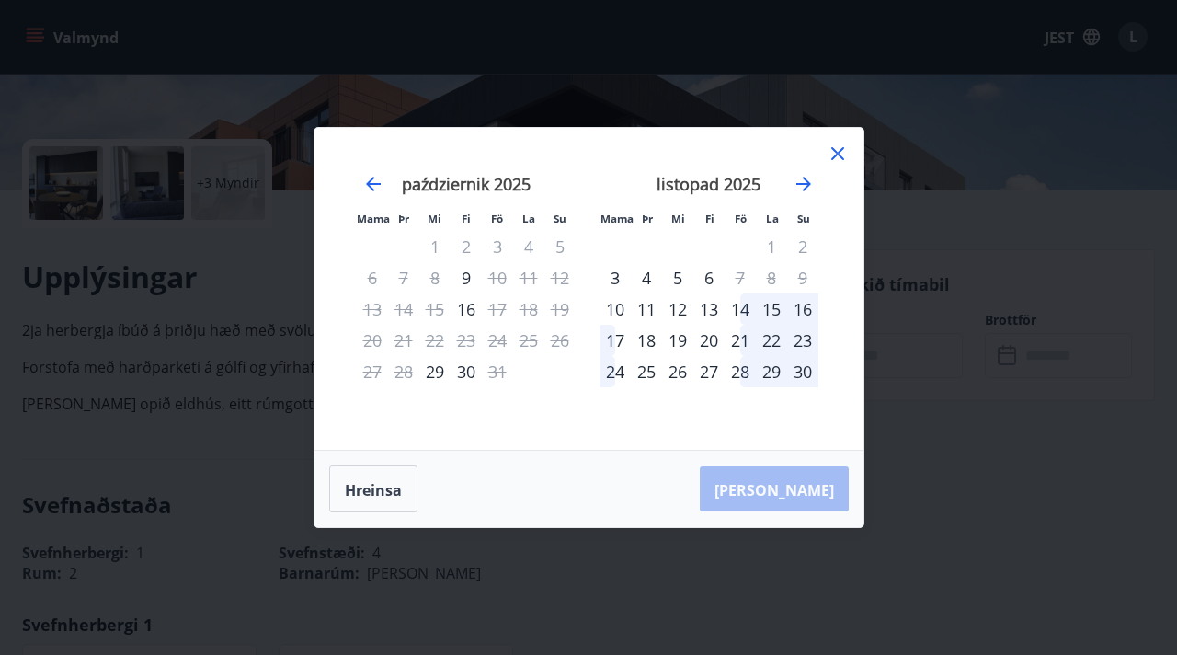
click at [839, 154] on icon at bounding box center [837, 153] width 13 height 13
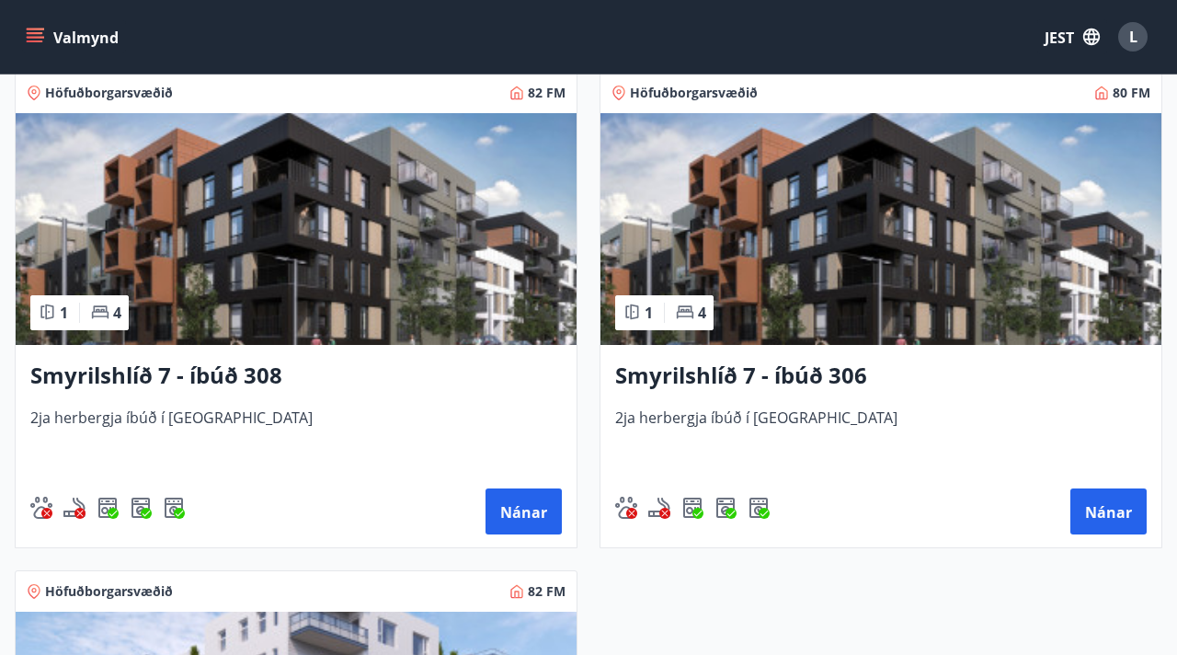
scroll to position [1358, 0]
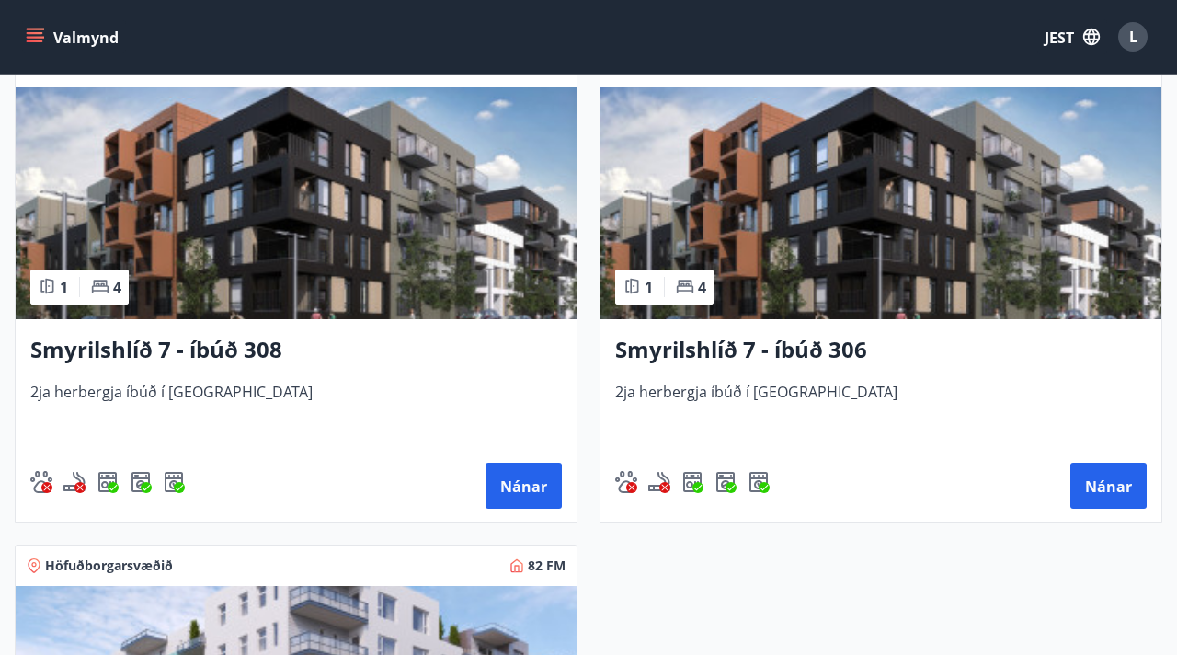
click at [830, 149] on img at bounding box center [880, 203] width 561 height 232
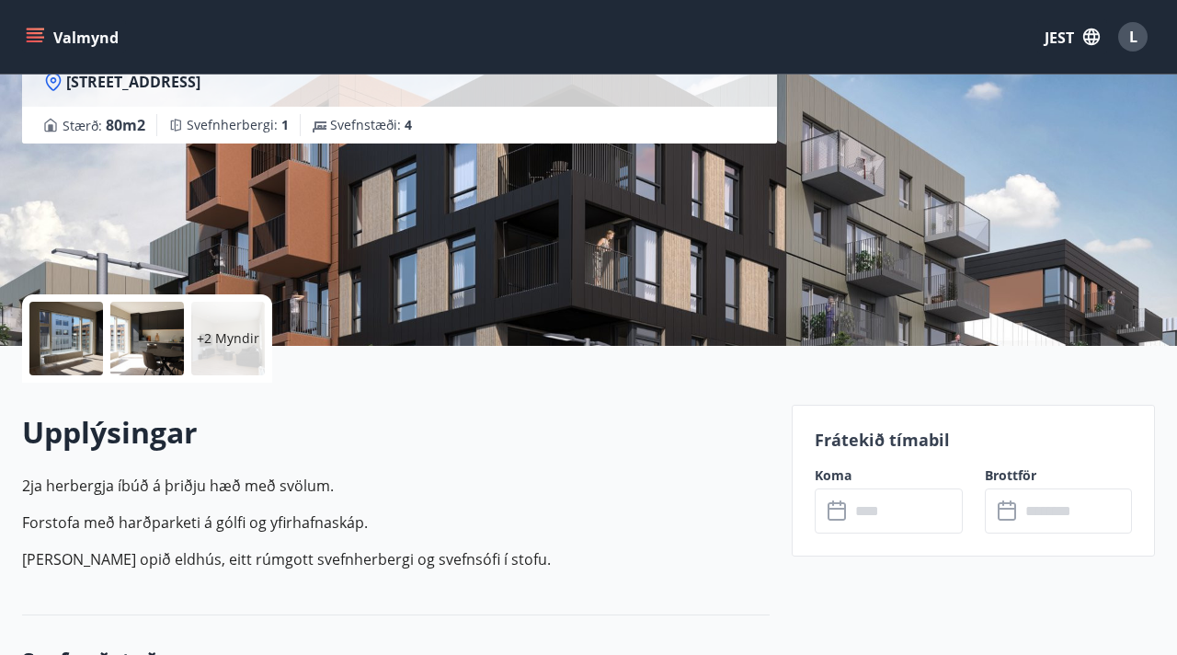
scroll to position [447, 0]
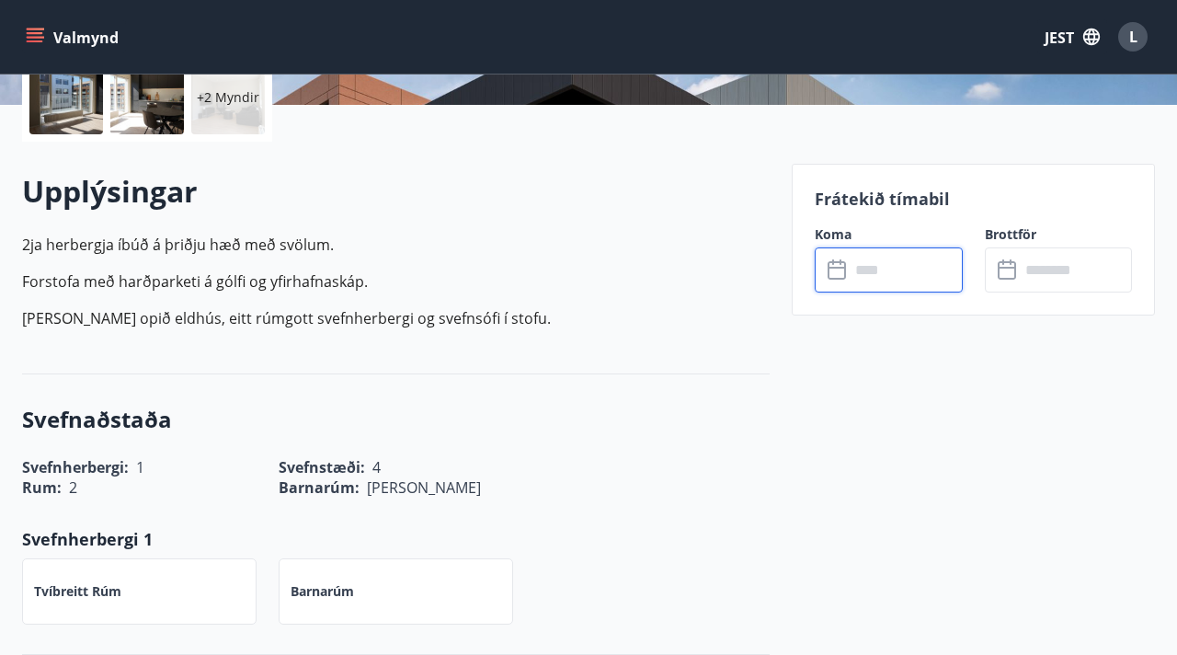
click at [858, 276] on input "text" at bounding box center [906, 269] width 112 height 45
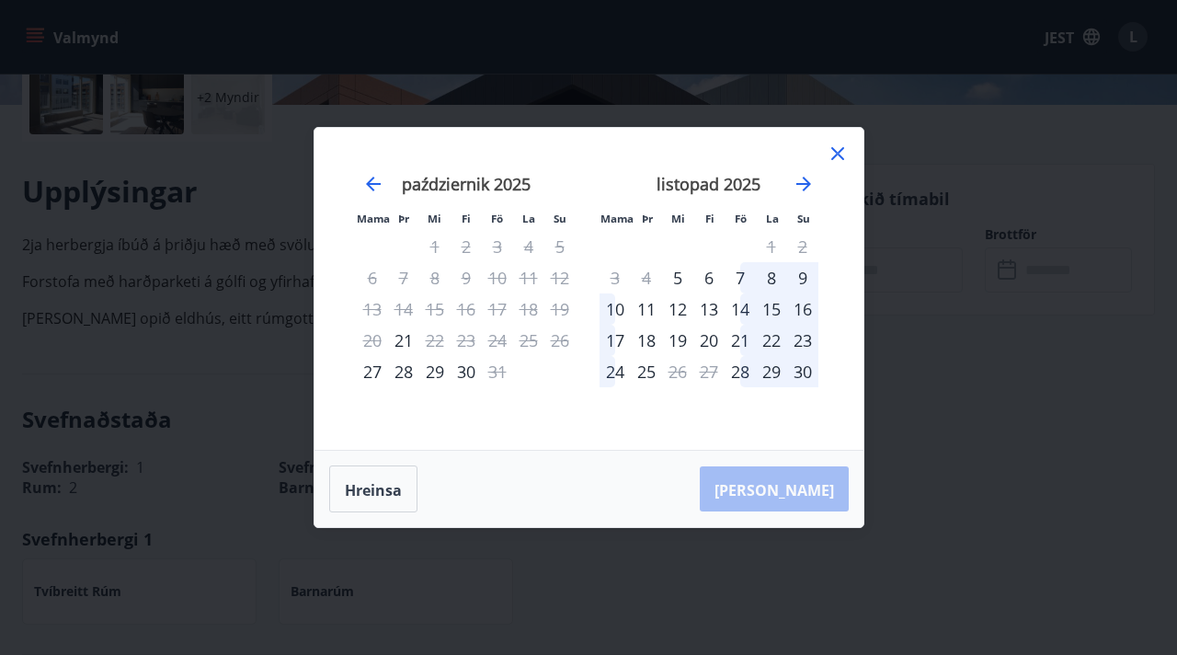
click at [838, 156] on icon at bounding box center [838, 154] width 22 height 22
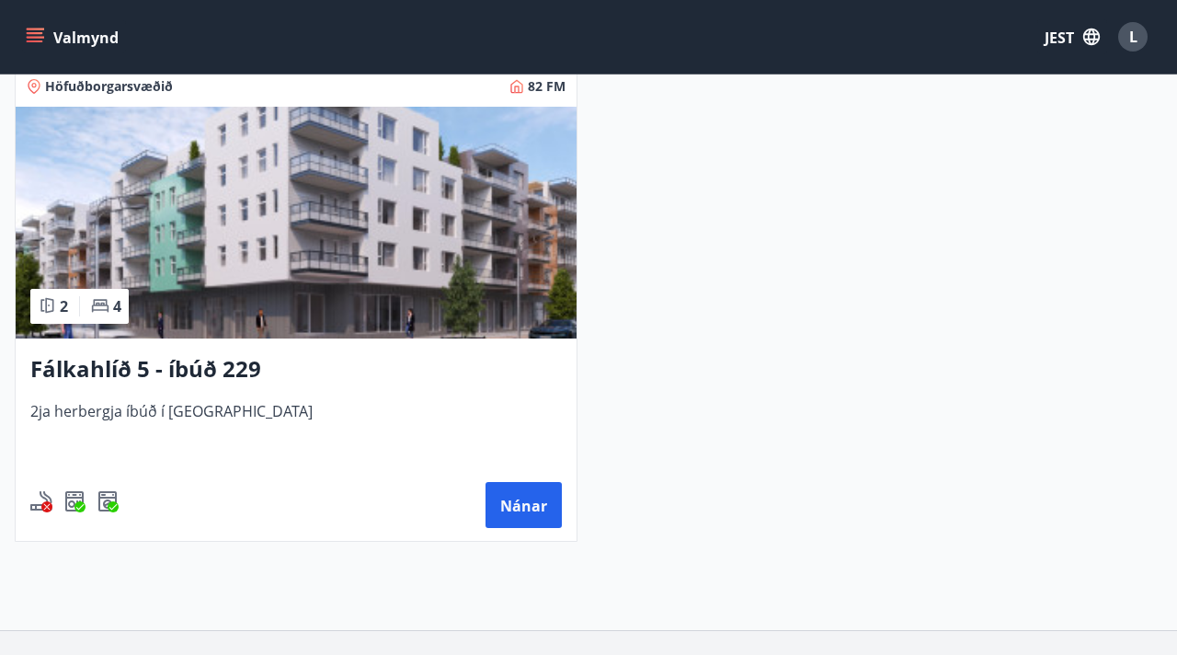
click at [322, 239] on img at bounding box center [296, 223] width 561 height 232
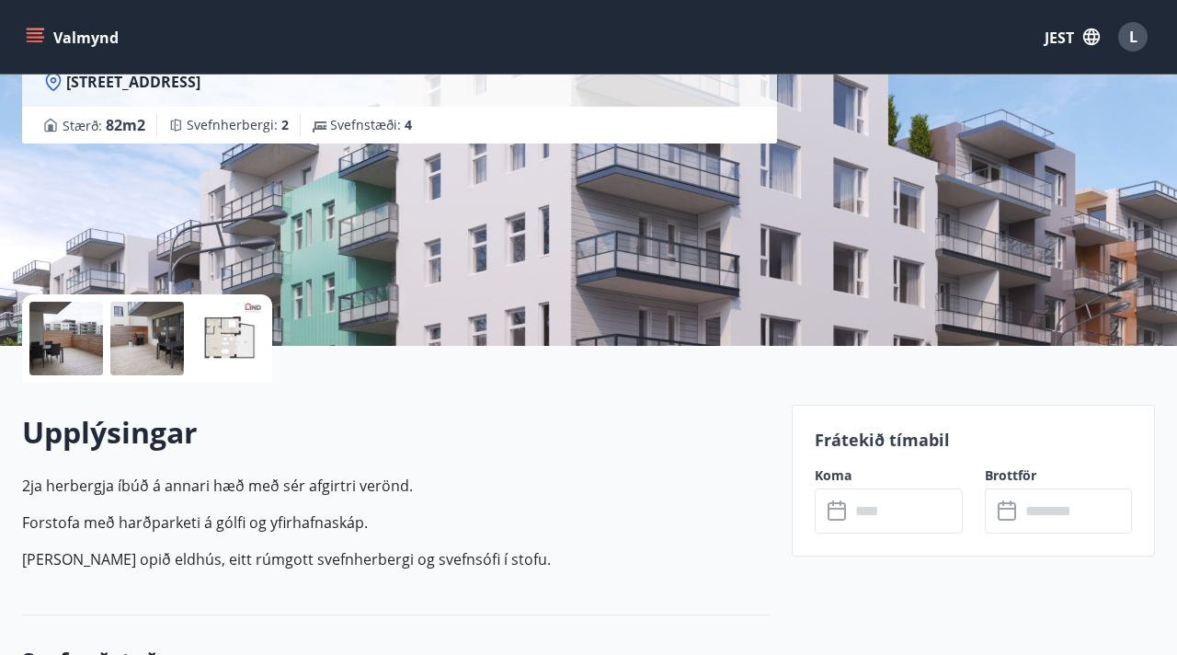
scroll to position [207, 0]
click at [896, 505] on input "text" at bounding box center [906, 509] width 112 height 45
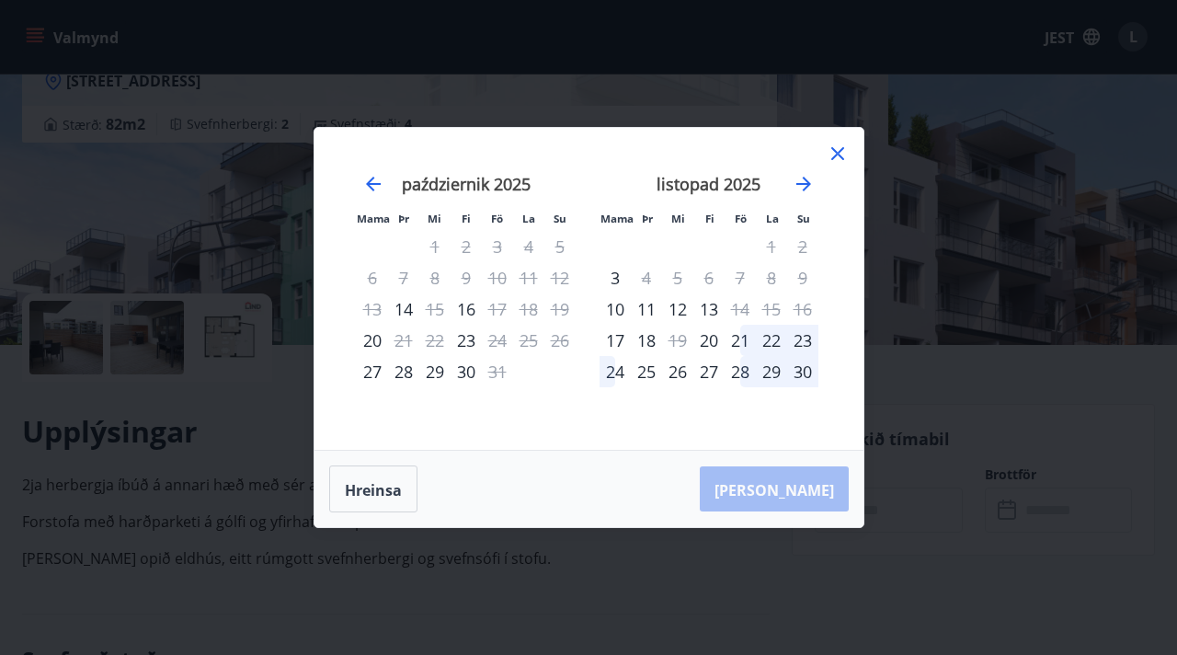
click at [836, 154] on icon at bounding box center [837, 153] width 13 height 13
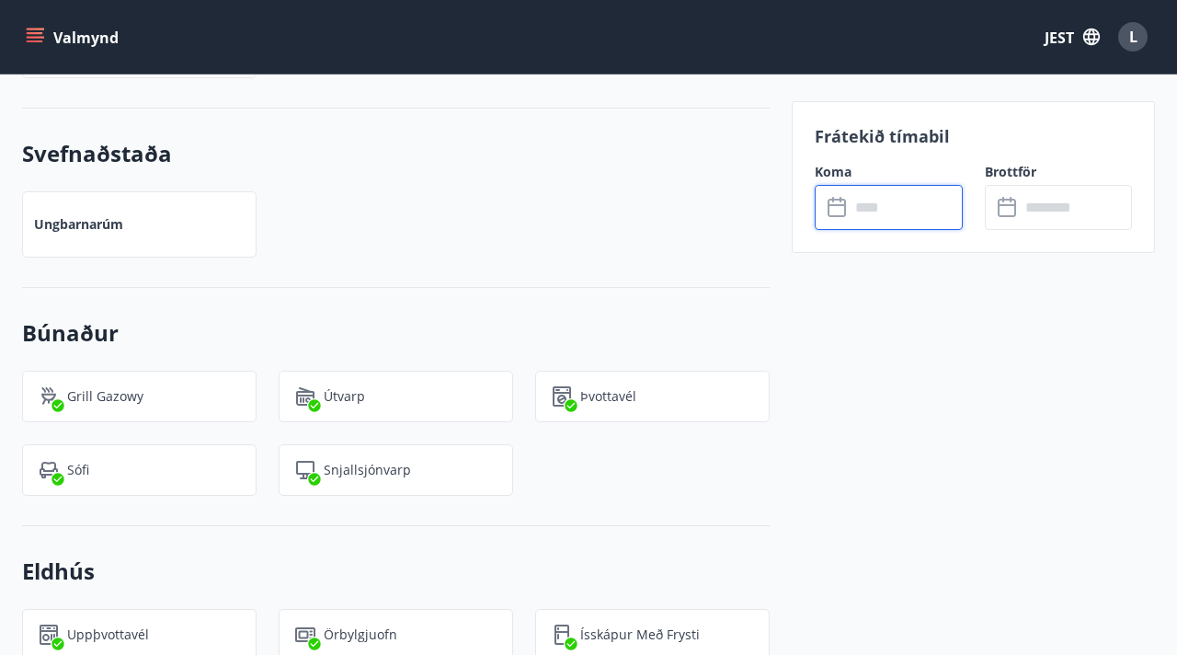
scroll to position [1126, 0]
